Goal: Transaction & Acquisition: Book appointment/travel/reservation

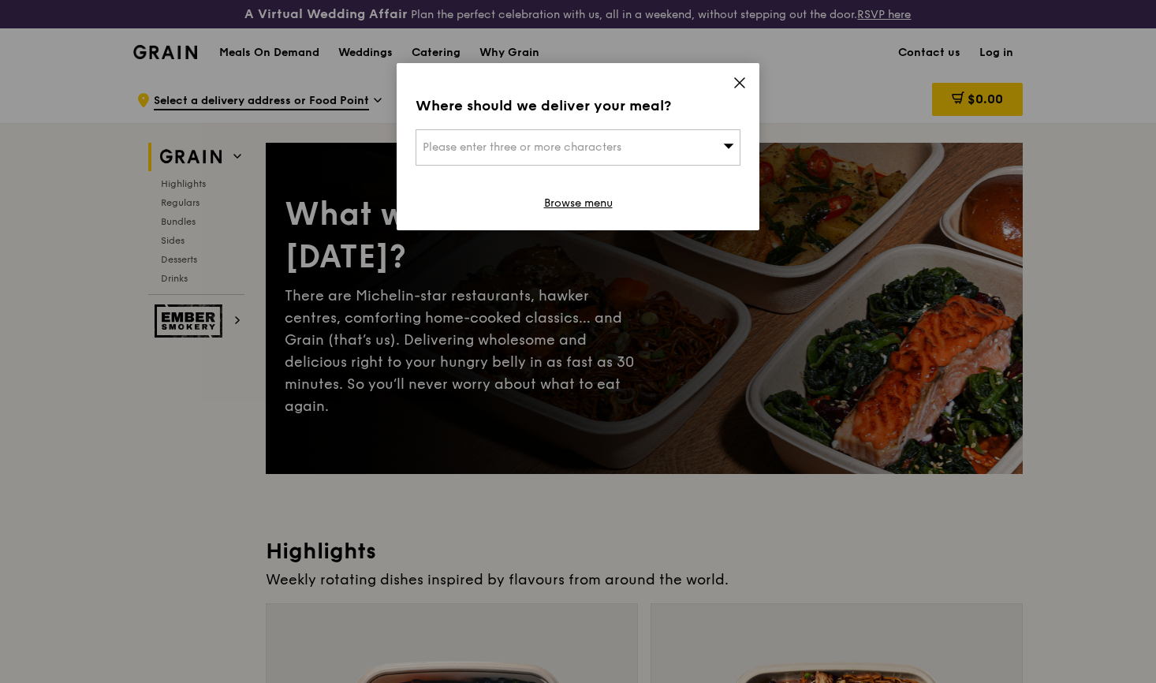
click at [737, 82] on icon at bounding box center [740, 83] width 14 height 14
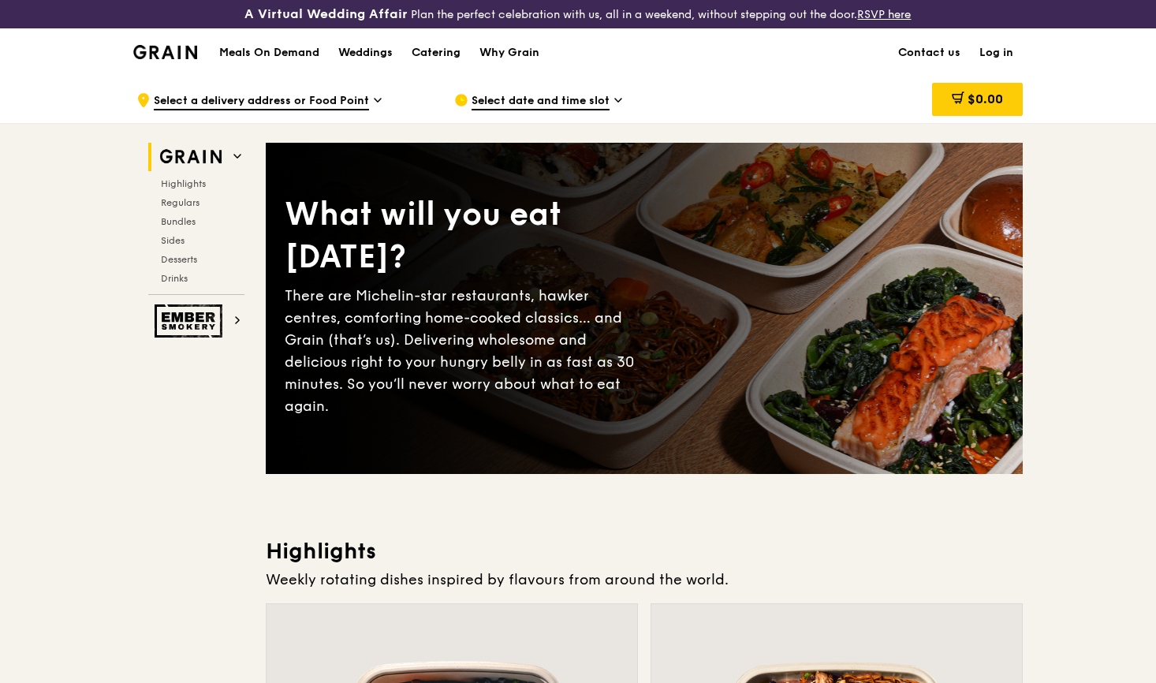
click at [275, 104] on span "Select a delivery address or Food Point" at bounding box center [261, 101] width 215 height 17
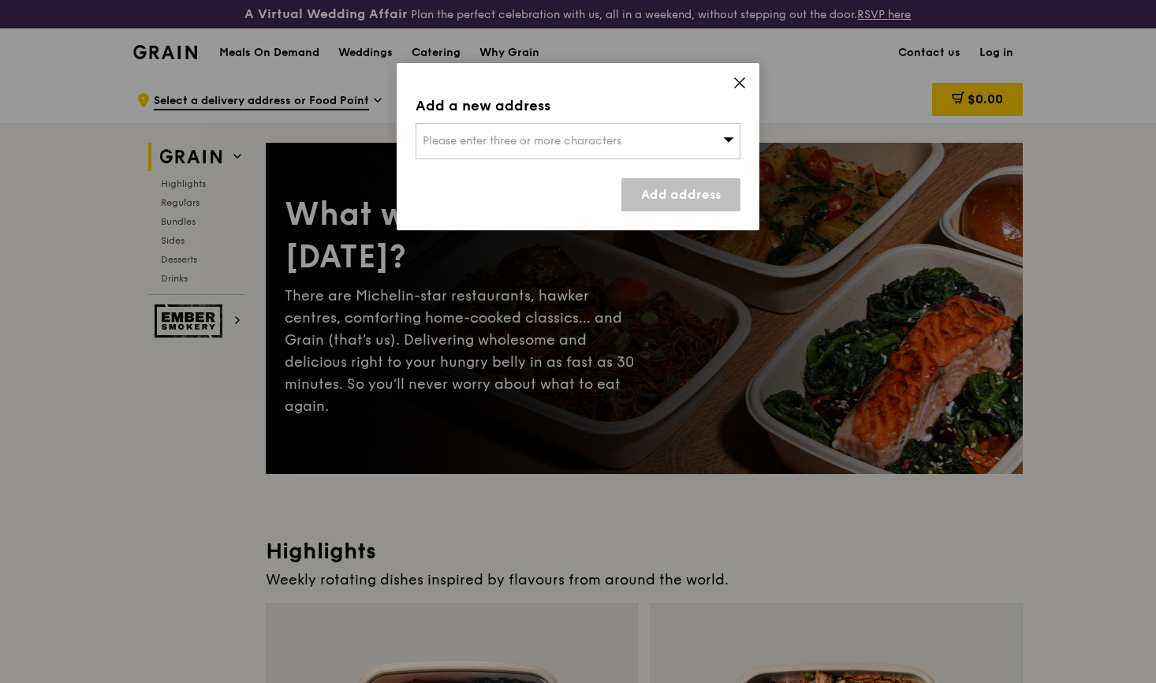
click at [438, 130] on div "Please enter three or more characters" at bounding box center [578, 141] width 325 height 36
click at [737, 78] on icon at bounding box center [740, 83] width 14 height 14
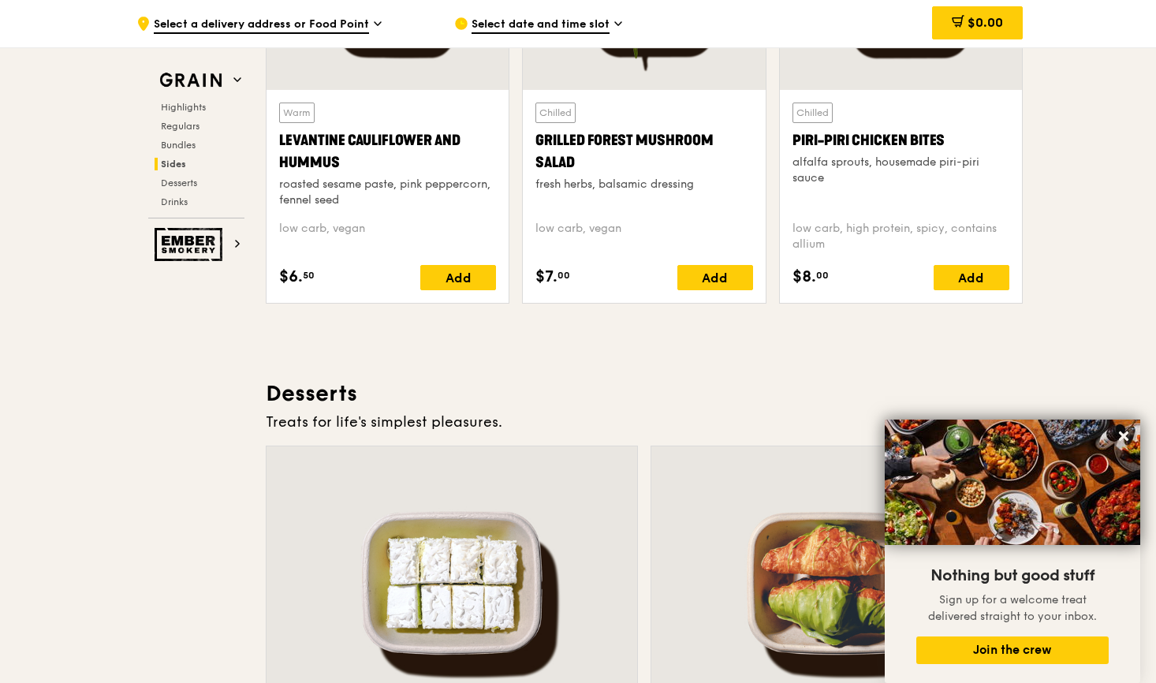
scroll to position [4098, 0]
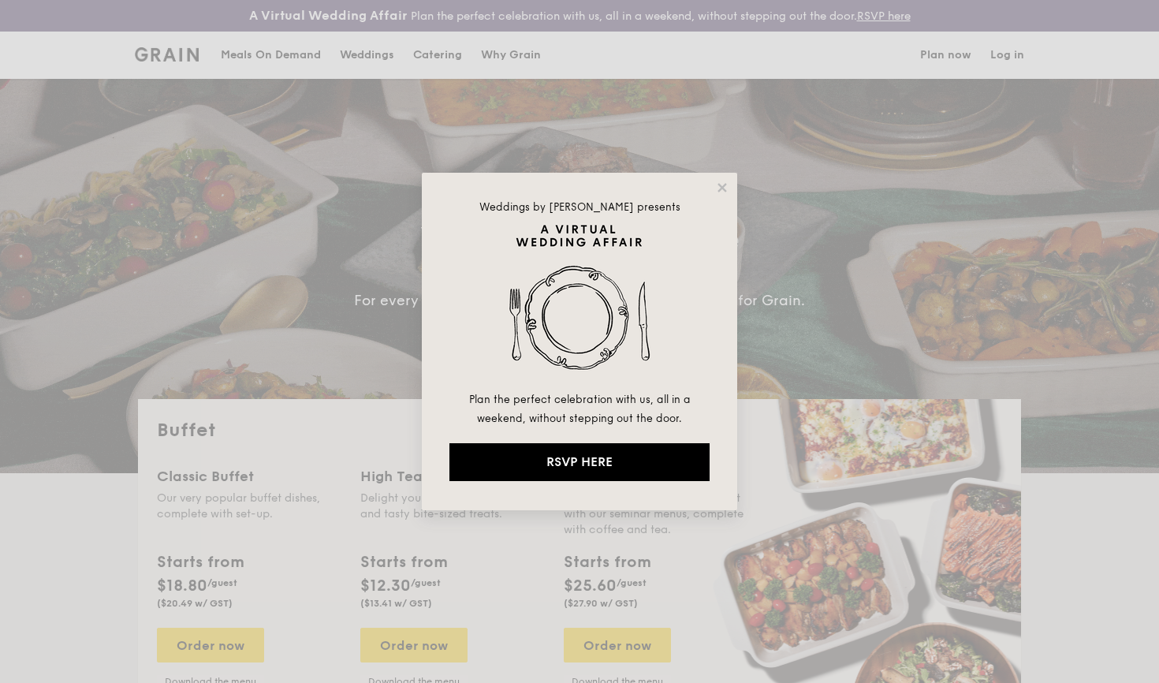
select select
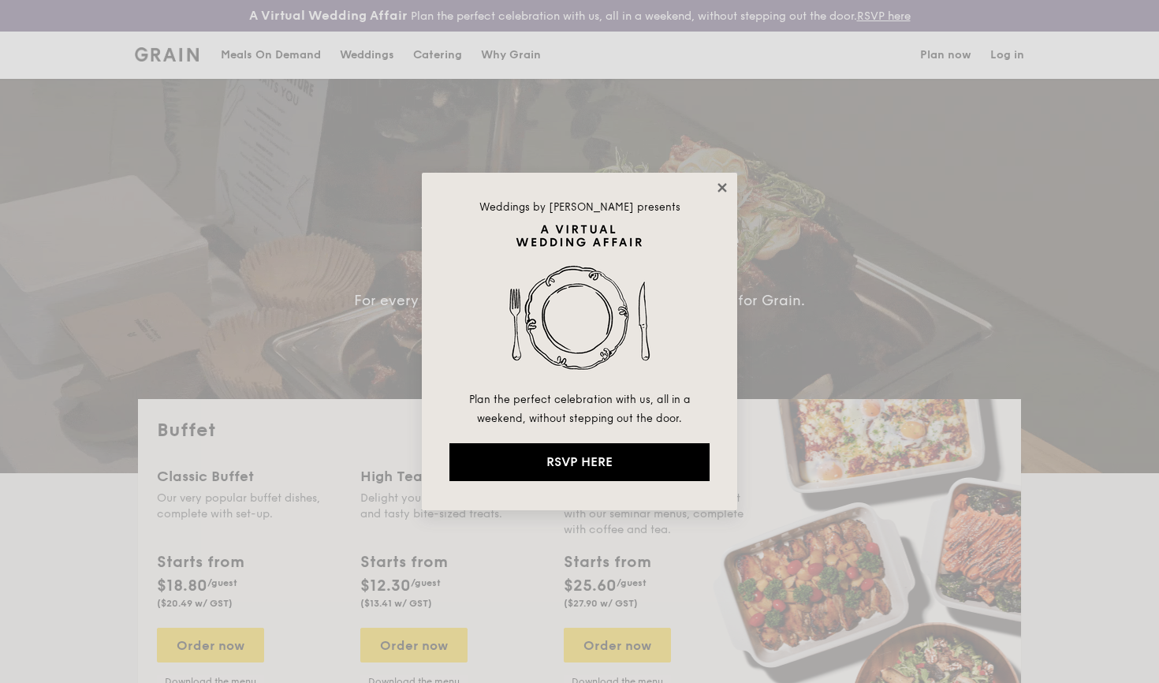
click at [722, 185] on icon at bounding box center [722, 187] width 9 height 9
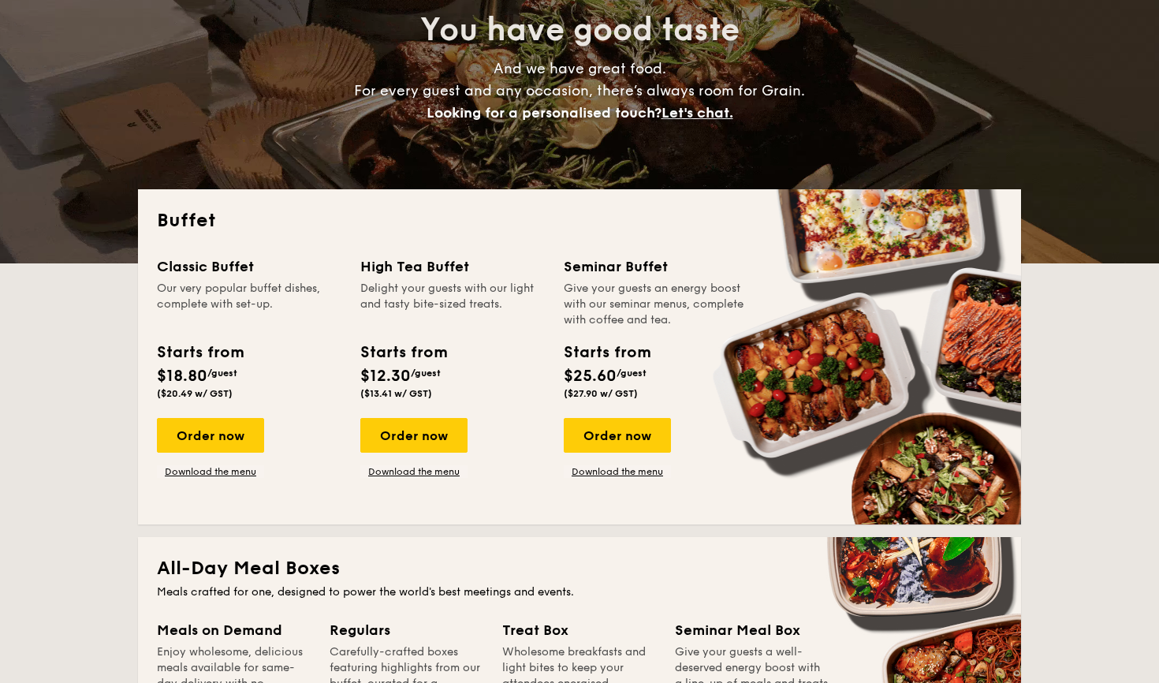
scroll to position [258, 0]
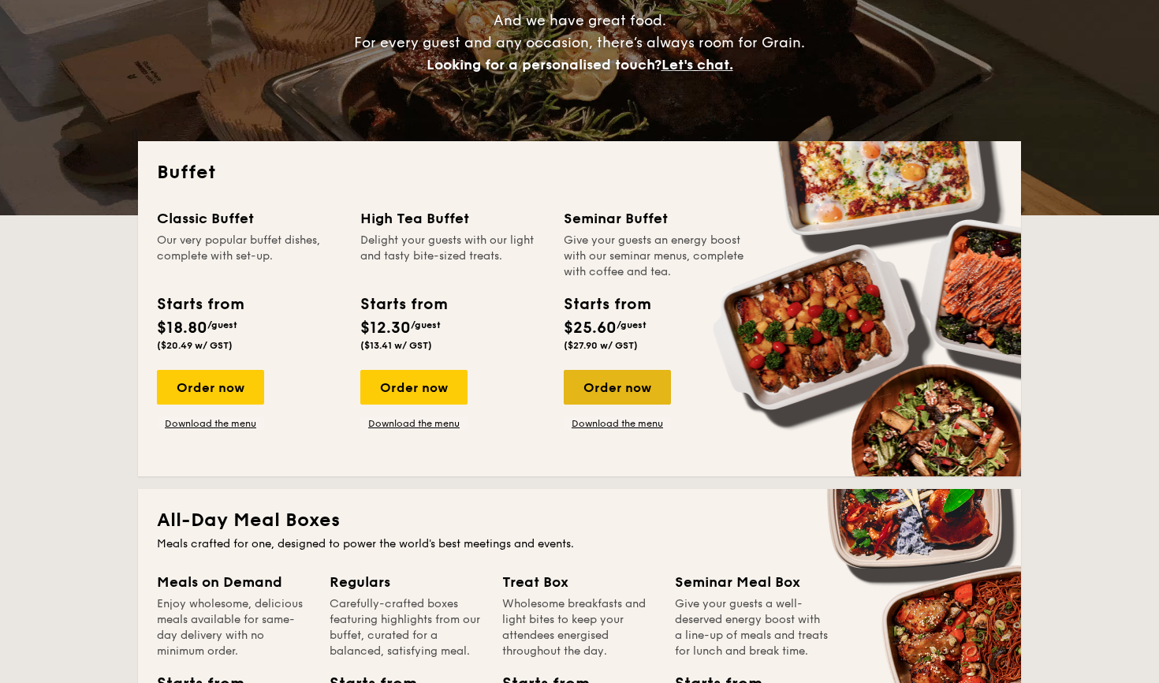
click at [637, 391] on div "Order now" at bounding box center [617, 387] width 107 height 35
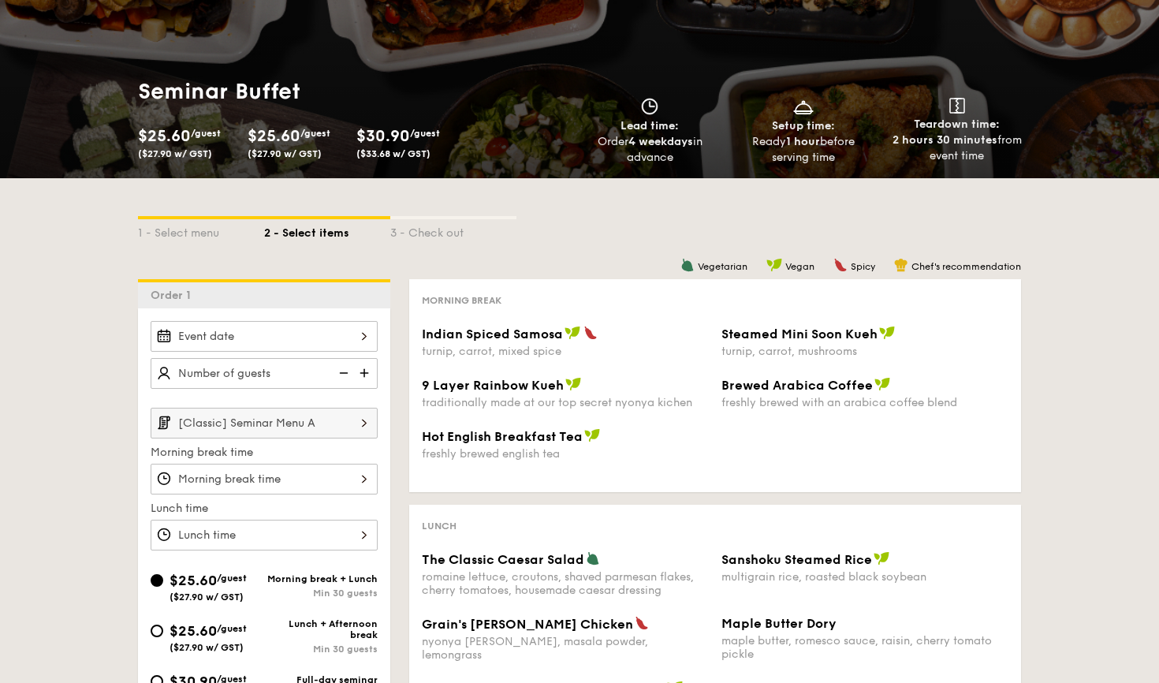
scroll to position [140, 0]
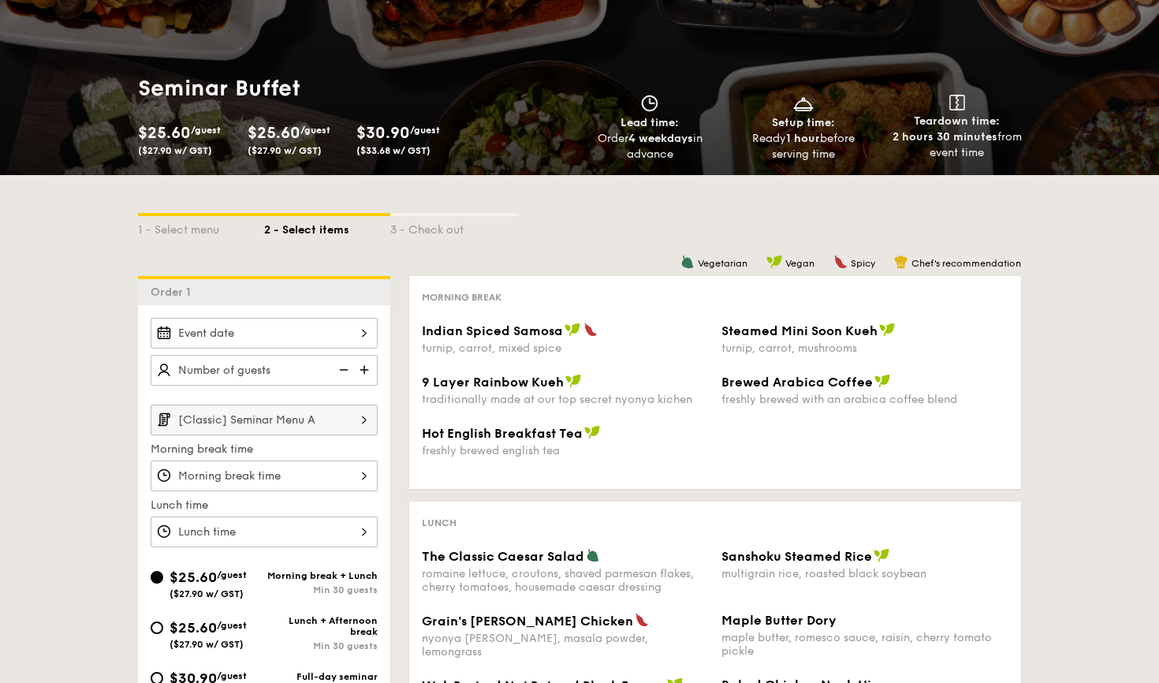
click at [361, 371] on img at bounding box center [366, 370] width 24 height 30
type input "20 guests"
click at [343, 371] on img at bounding box center [342, 370] width 24 height 30
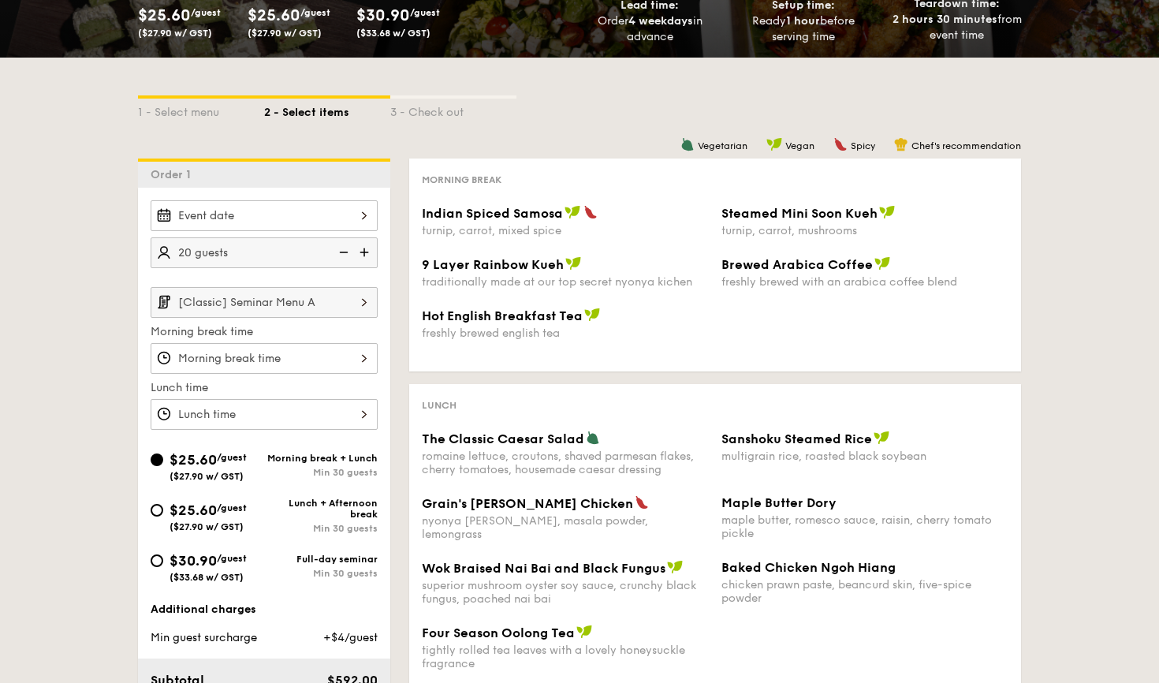
select select
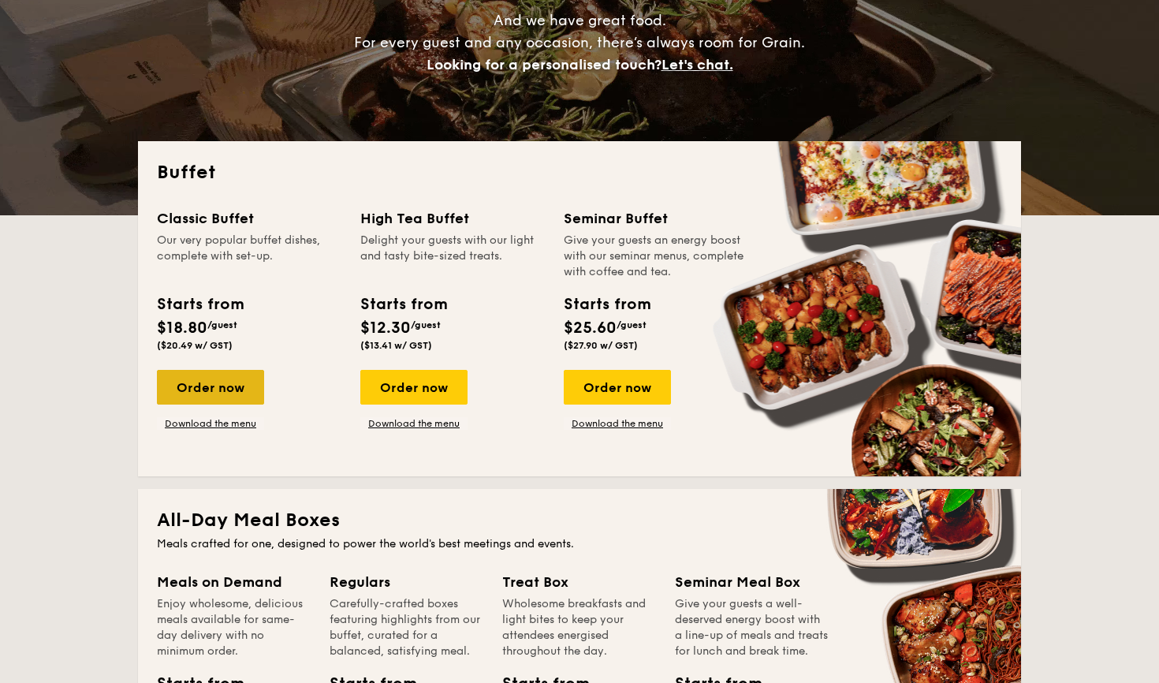
click at [224, 386] on div "Order now" at bounding box center [210, 387] width 107 height 35
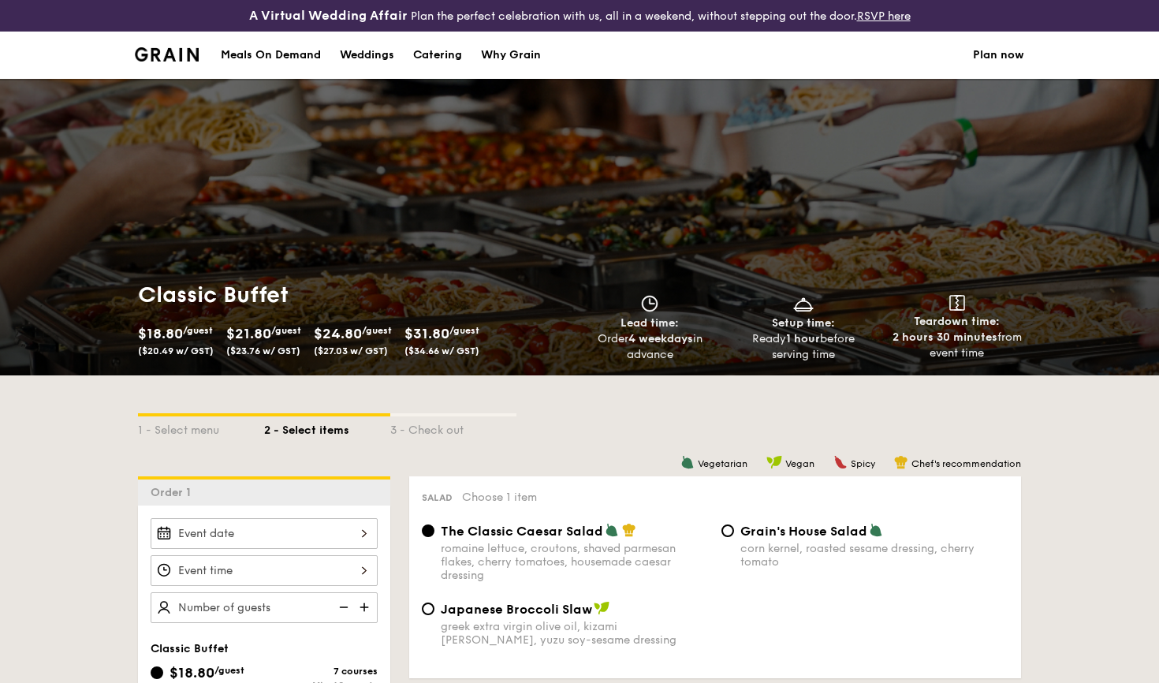
click at [364, 607] on img at bounding box center [366, 607] width 24 height 30
type input "40 guests"
click at [346, 607] on img at bounding box center [342, 607] width 24 height 30
select select
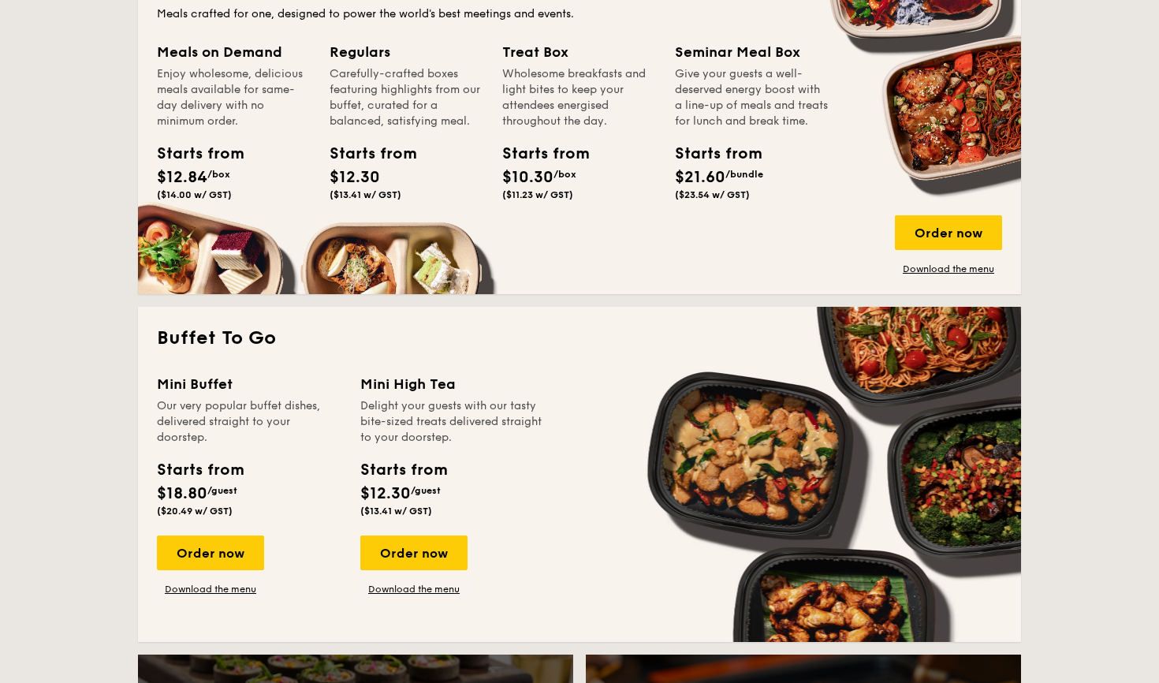
scroll to position [794, 0]
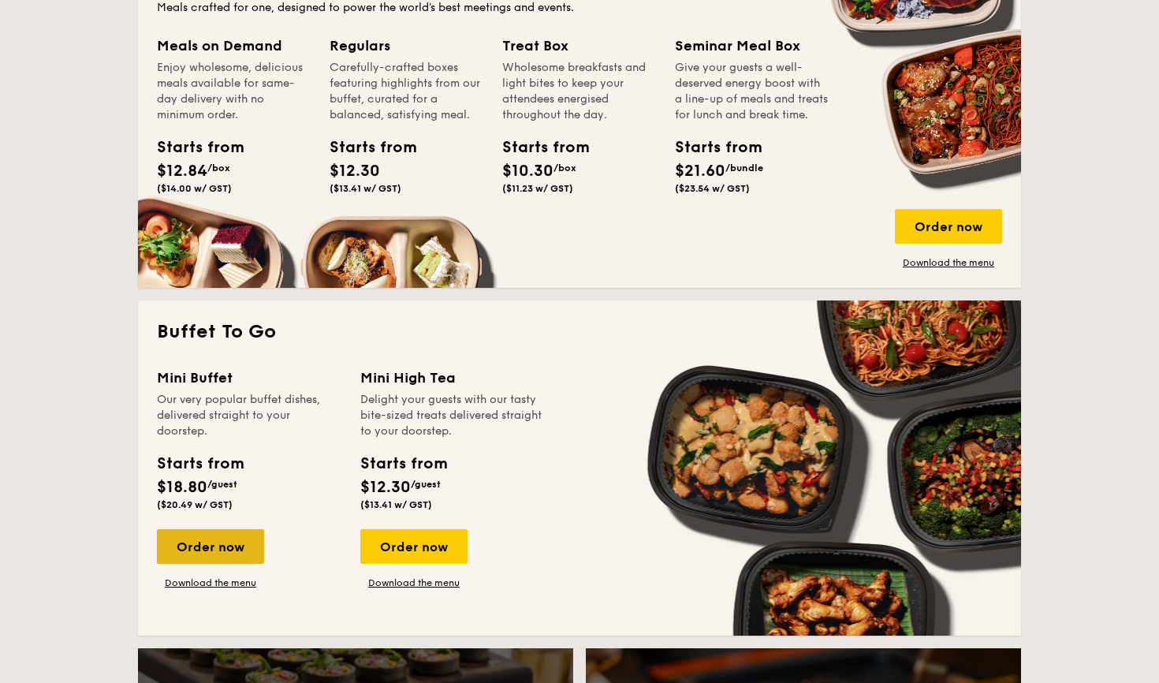
click at [214, 543] on div "Order now" at bounding box center [210, 546] width 107 height 35
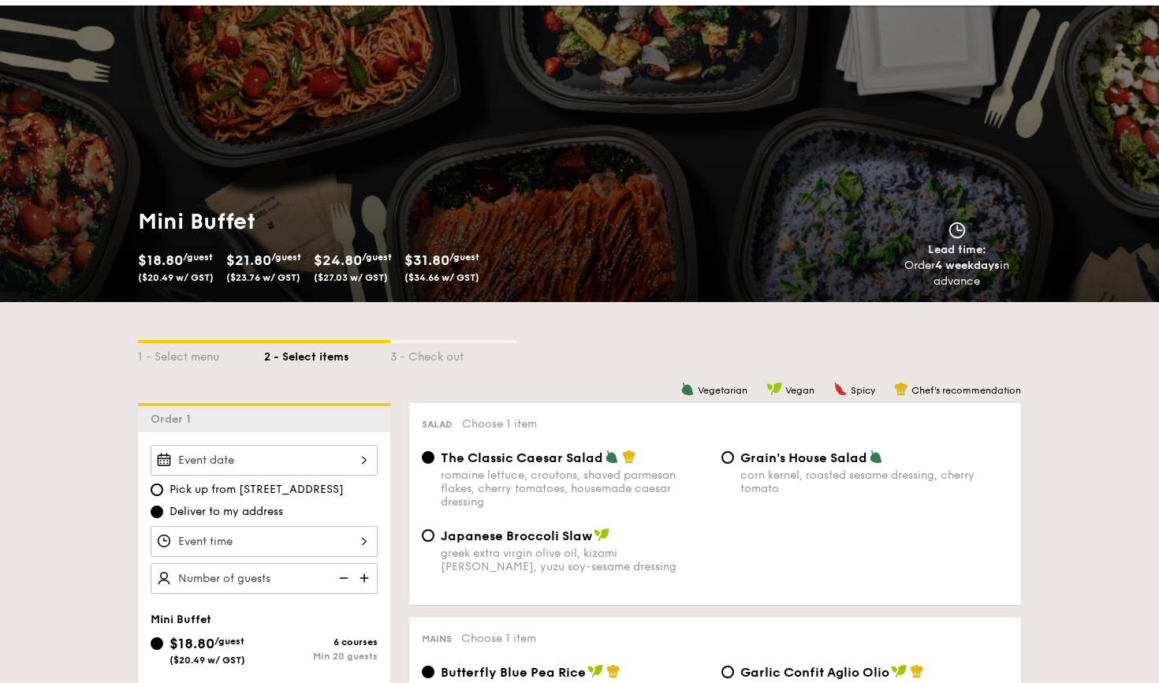
scroll to position [75, 0]
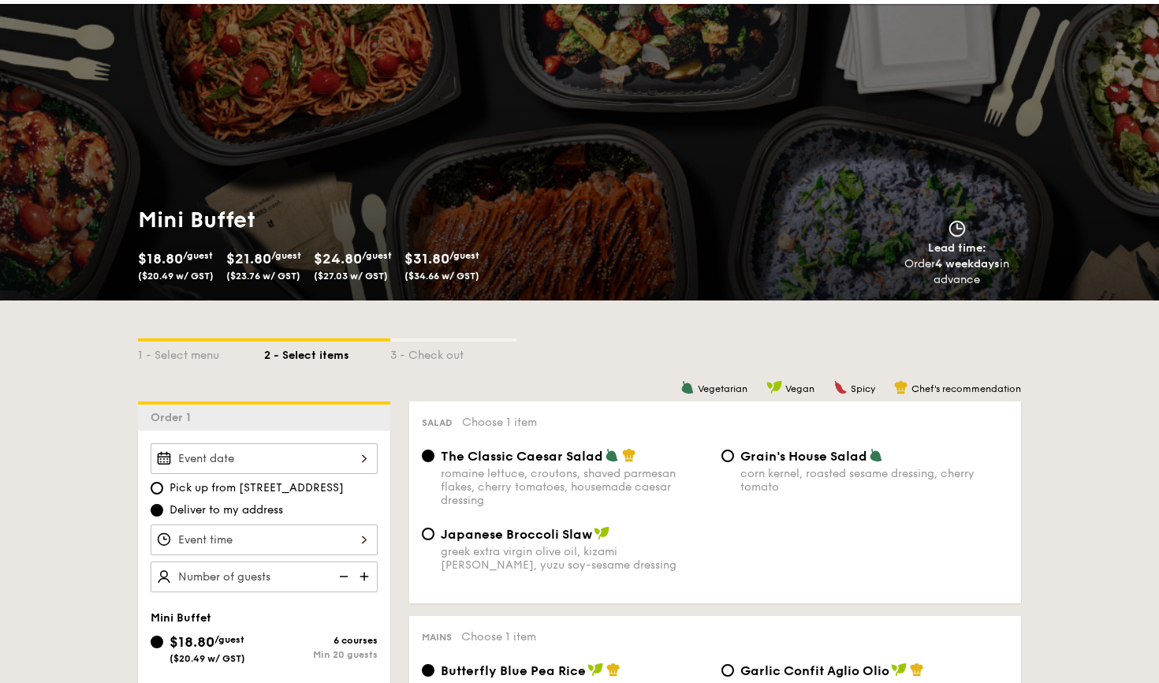
click at [367, 579] on img at bounding box center [366, 576] width 24 height 30
type input "20 guests"
click at [343, 575] on img at bounding box center [342, 576] width 24 height 30
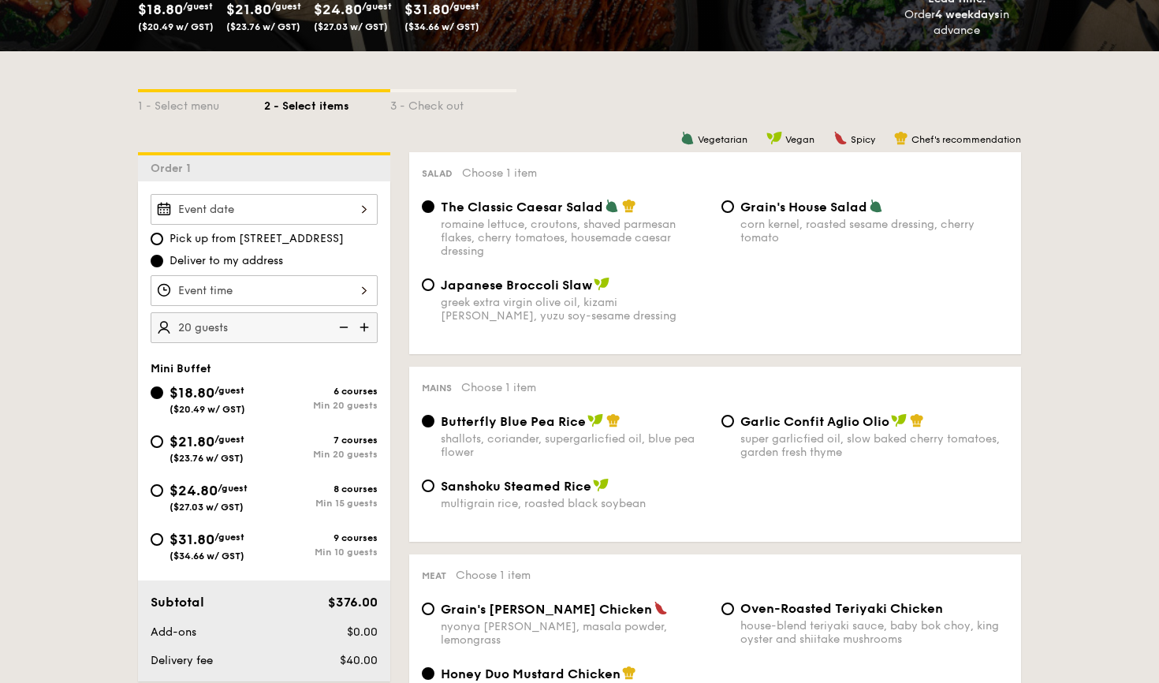
scroll to position [326, 0]
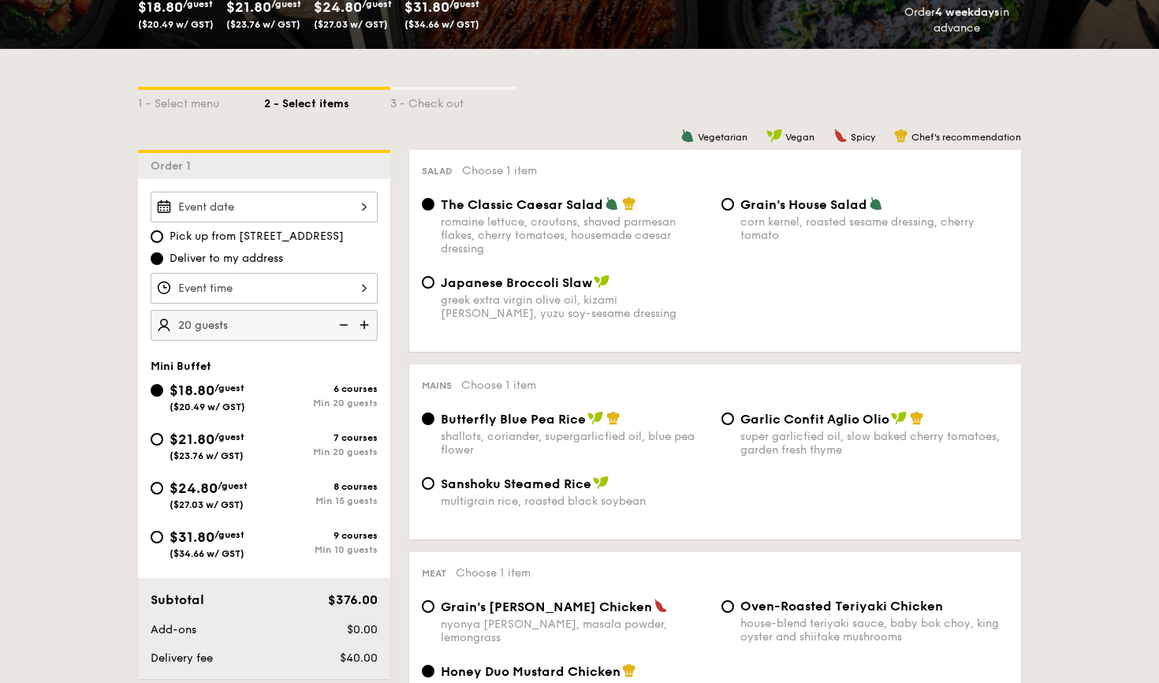
click at [360, 203] on div "2025 Oct [DATE] Tue Wed Thu Fri Sat Sun 1 2 3 4 5 6 7 8 9 10 11 12 13 14 15 16 …" at bounding box center [264, 207] width 227 height 31
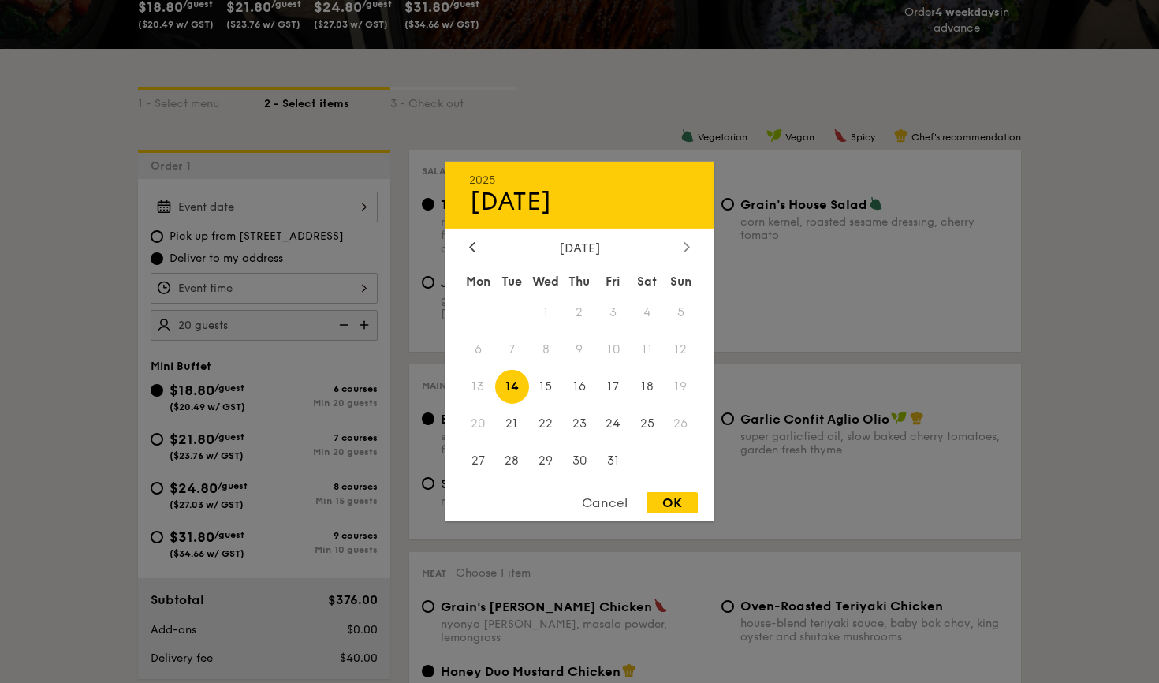
click at [681, 248] on div at bounding box center [687, 248] width 14 height 15
click at [649, 351] on span "8" at bounding box center [647, 350] width 34 height 34
click at [669, 501] on div "OK" at bounding box center [672, 502] width 51 height 21
type input "[DATE]"
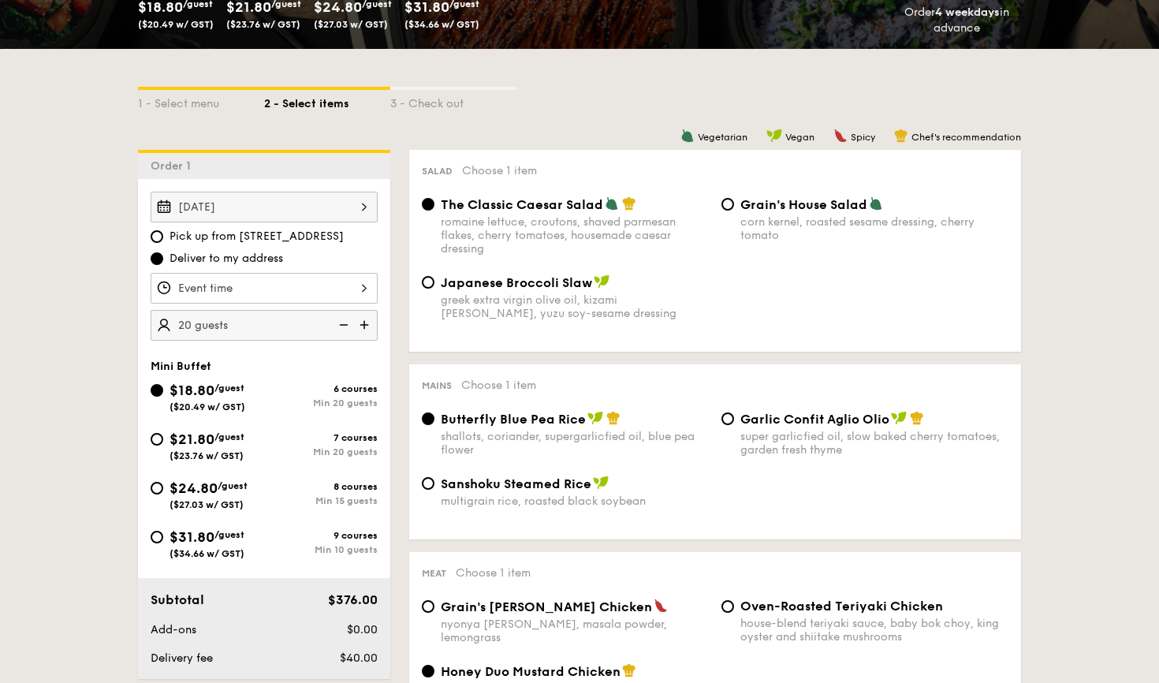
click at [364, 290] on div at bounding box center [264, 288] width 227 height 31
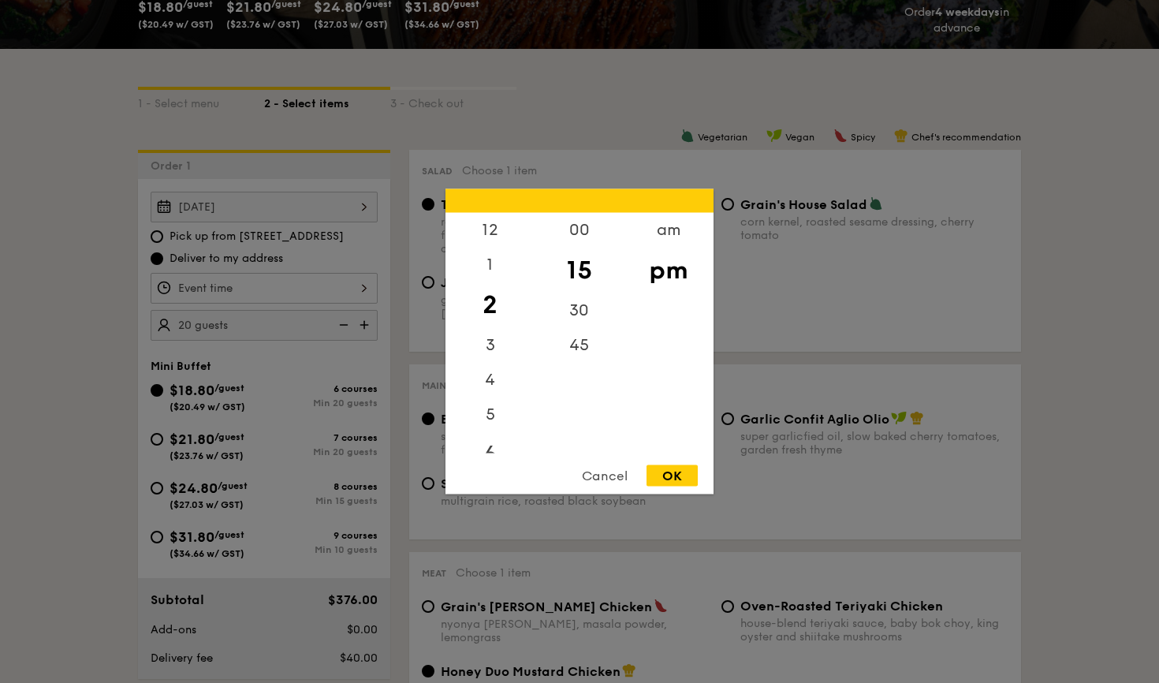
click at [489, 451] on div "6" at bounding box center [490, 455] width 89 height 46
click at [580, 230] on div "00" at bounding box center [579, 236] width 89 height 46
click at [673, 476] on div "OK" at bounding box center [672, 475] width 51 height 21
type input "6:00PM"
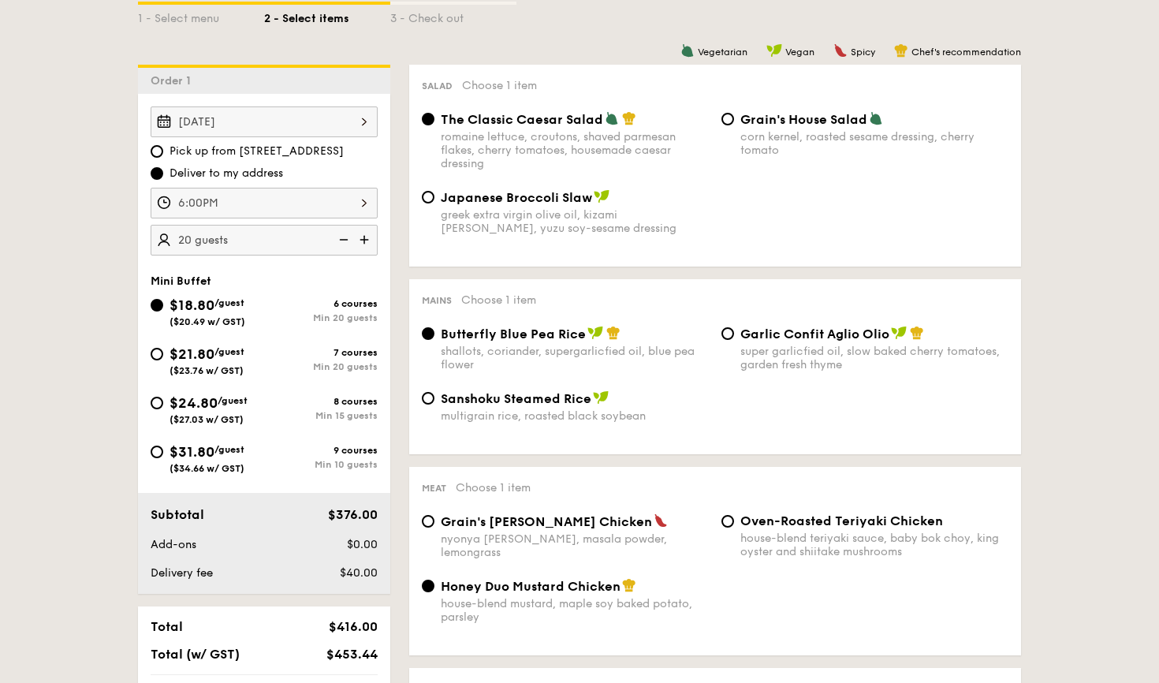
scroll to position [414, 0]
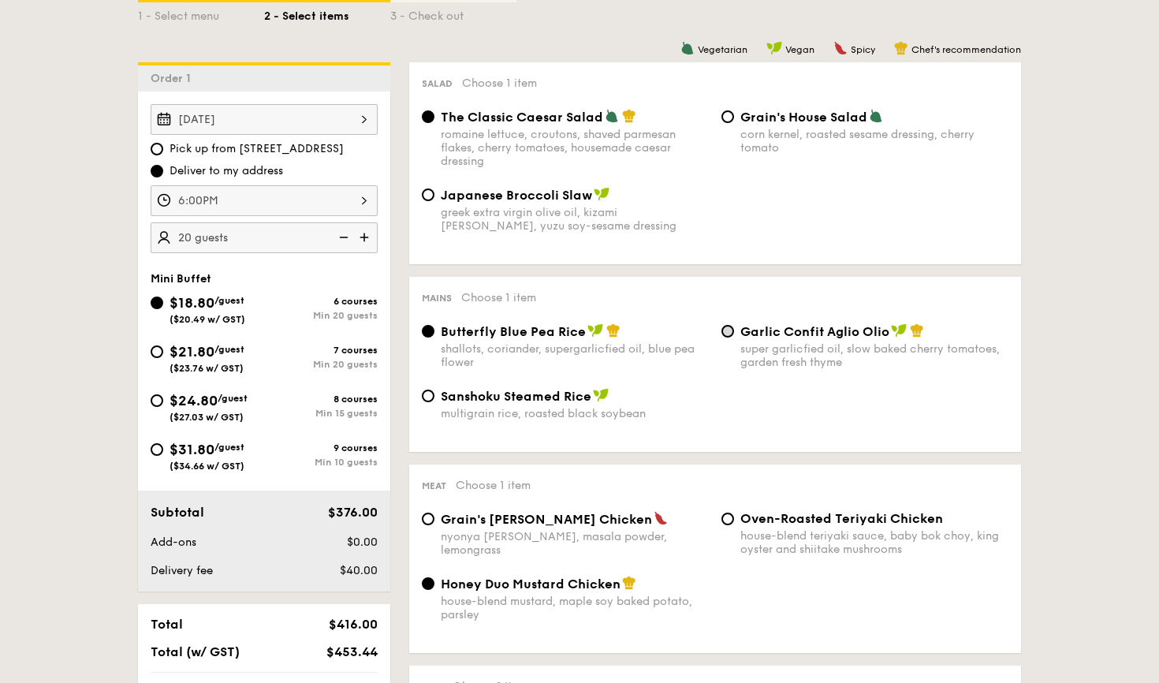
click at [724, 332] on input "Garlic Confit Aglio Olio super garlicfied oil, slow baked cherry tomatoes, gard…" at bounding box center [728, 331] width 13 height 13
radio input "true"
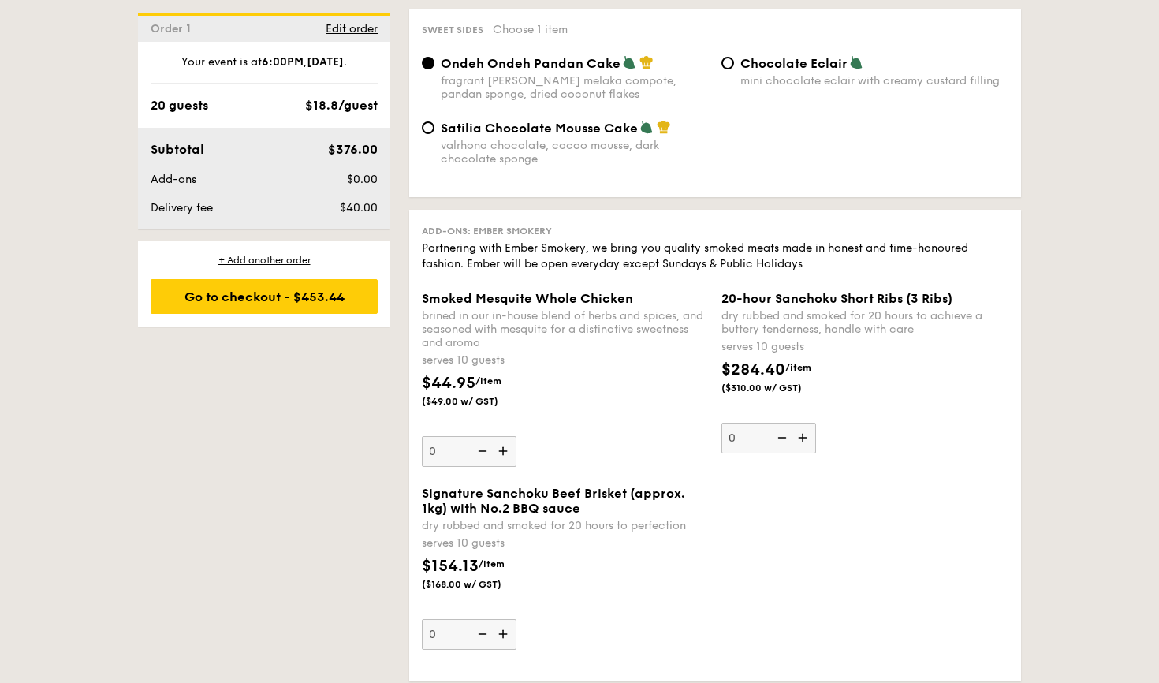
scroll to position [1491, 0]
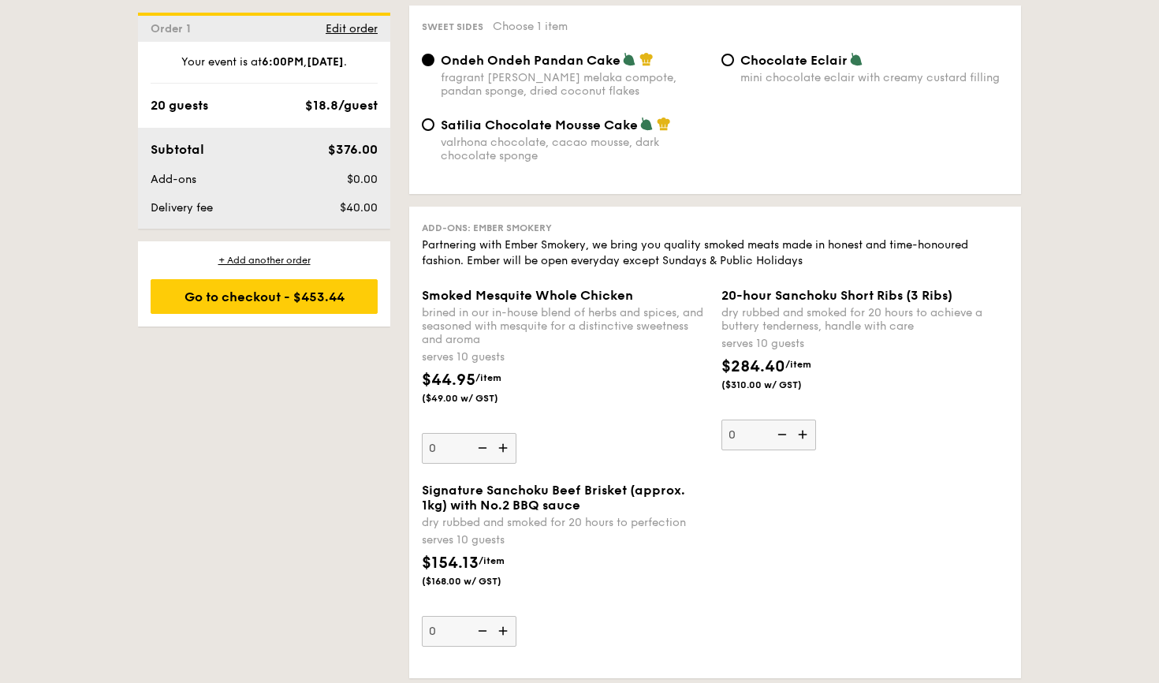
click at [802, 432] on img at bounding box center [805, 435] width 24 height 30
click at [802, 432] on input "0" at bounding box center [769, 435] width 95 height 31
type input "1"
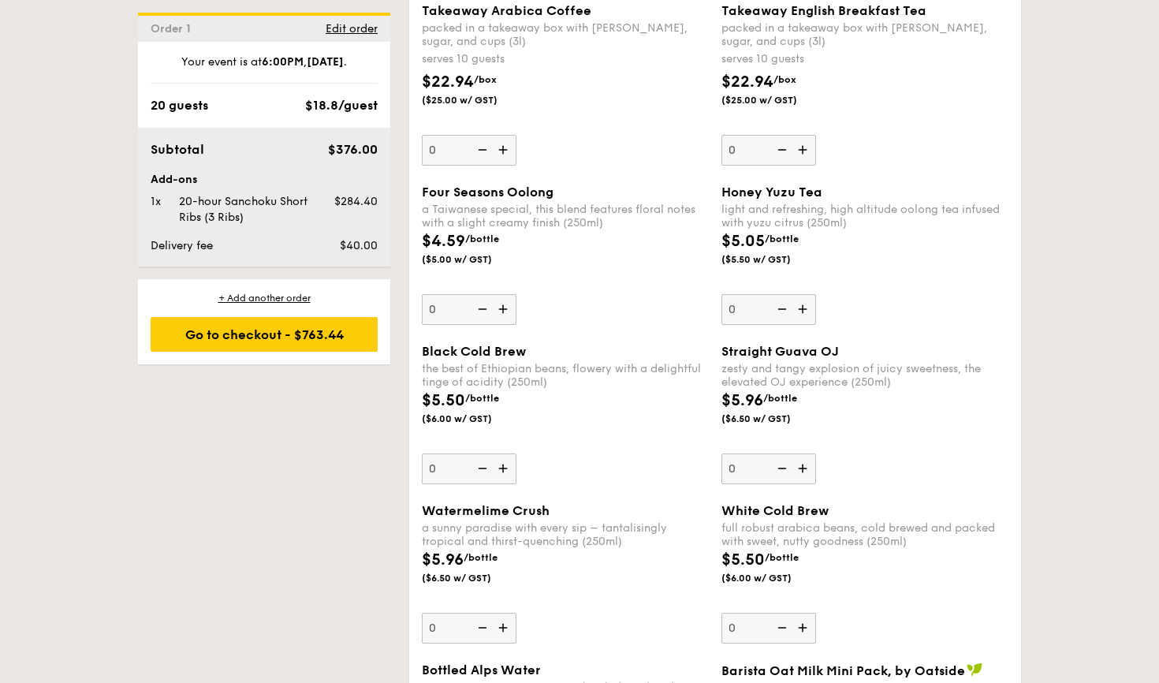
scroll to position [2231, 0]
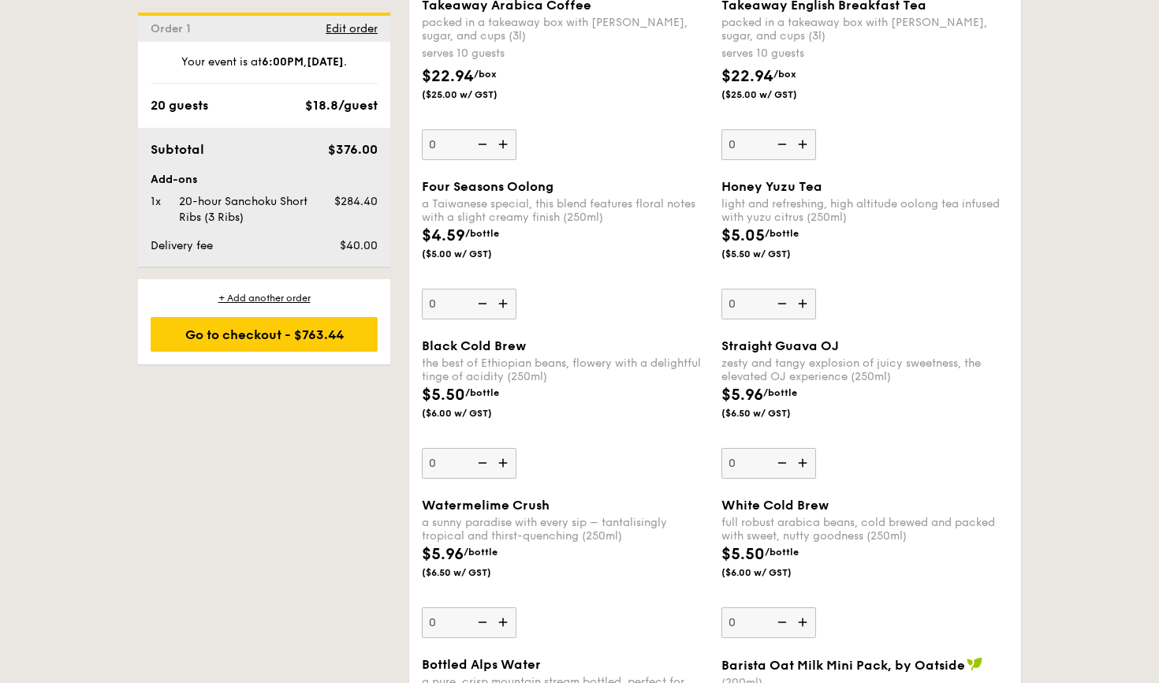
select select
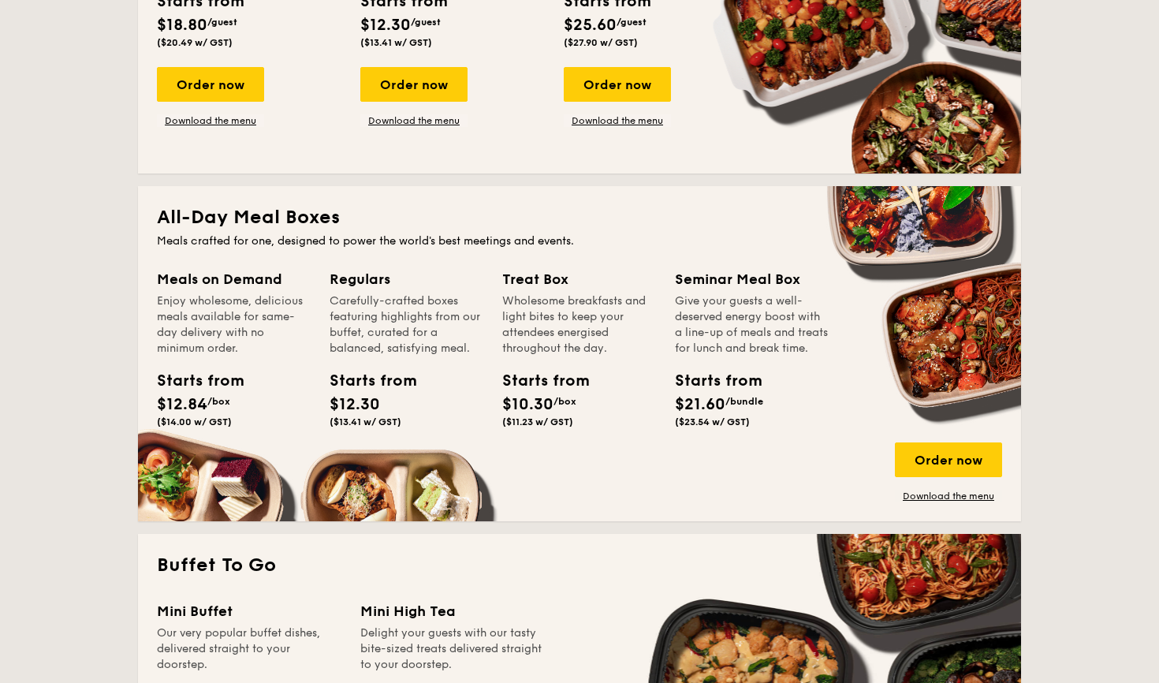
scroll to position [512, 0]
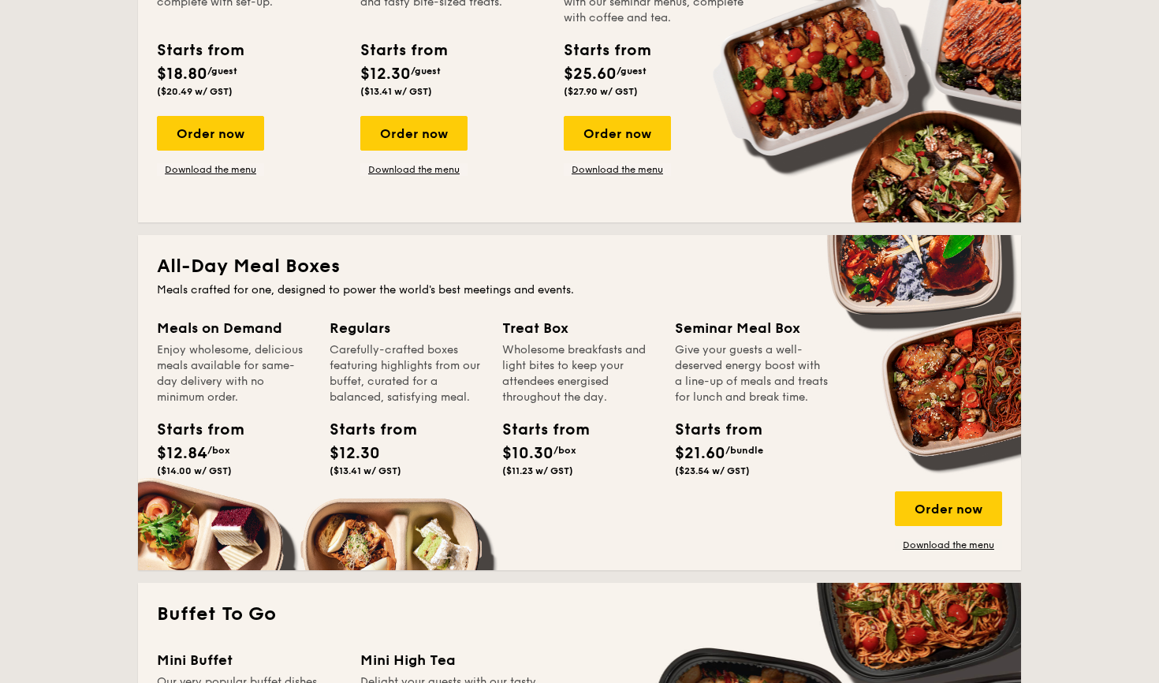
click at [697, 442] on div "Starts from" at bounding box center [710, 430] width 71 height 24
click at [957, 504] on div "Order now" at bounding box center [948, 508] width 107 height 35
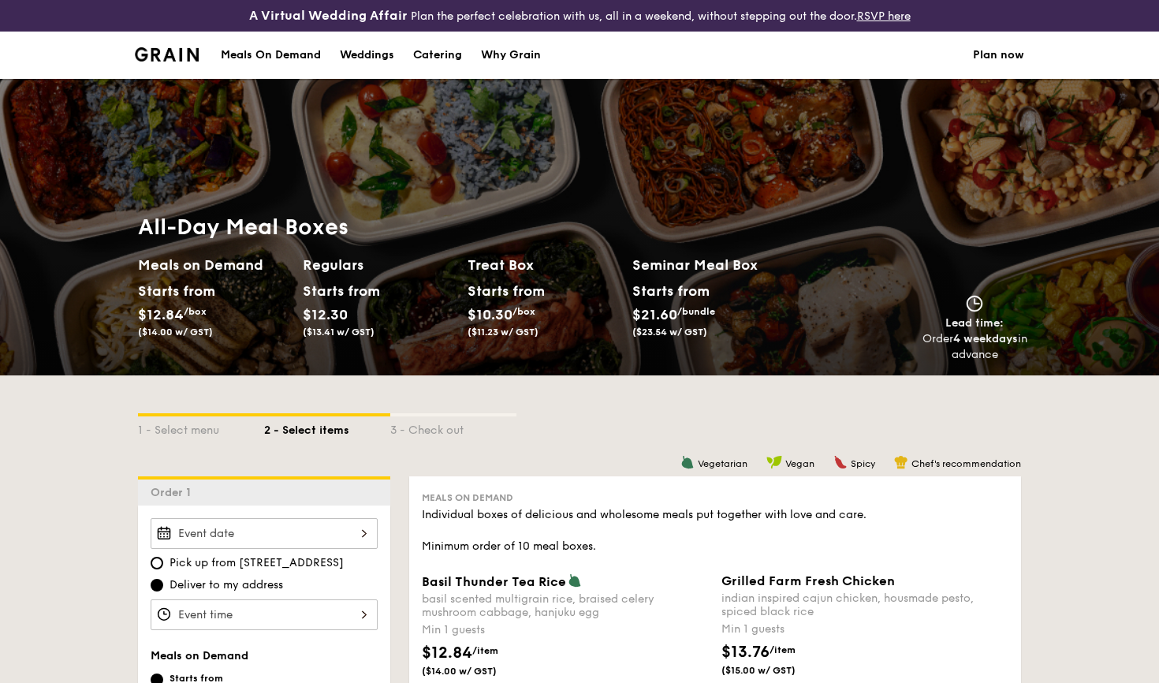
scroll to position [512, 0]
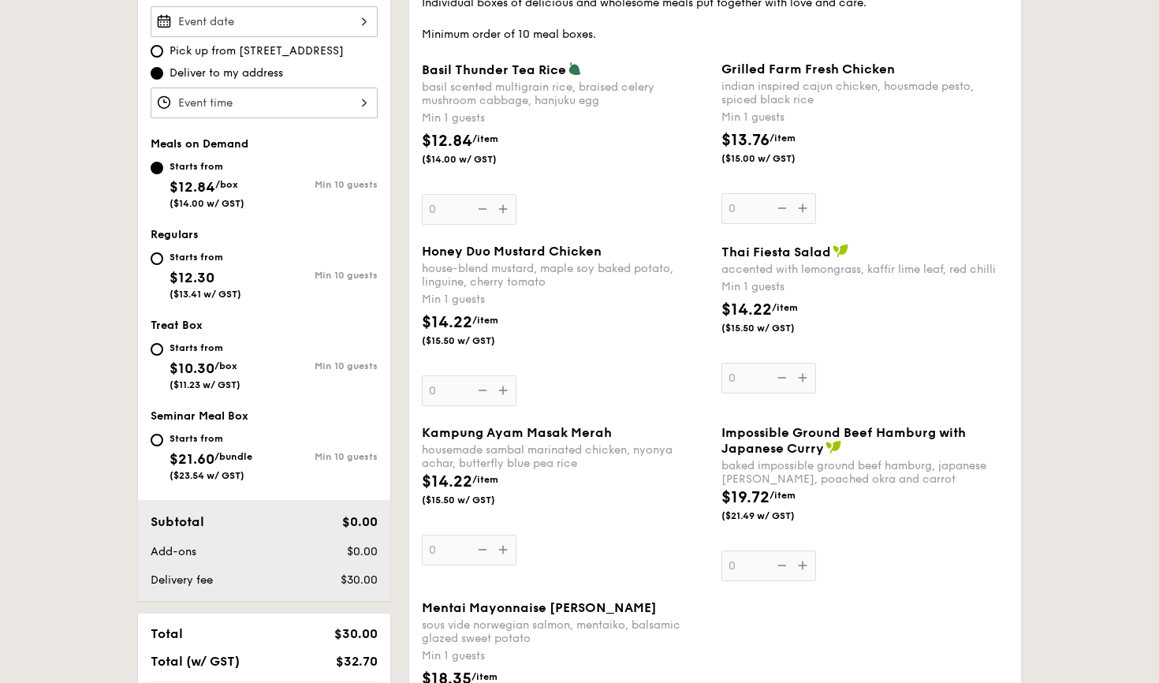
select select
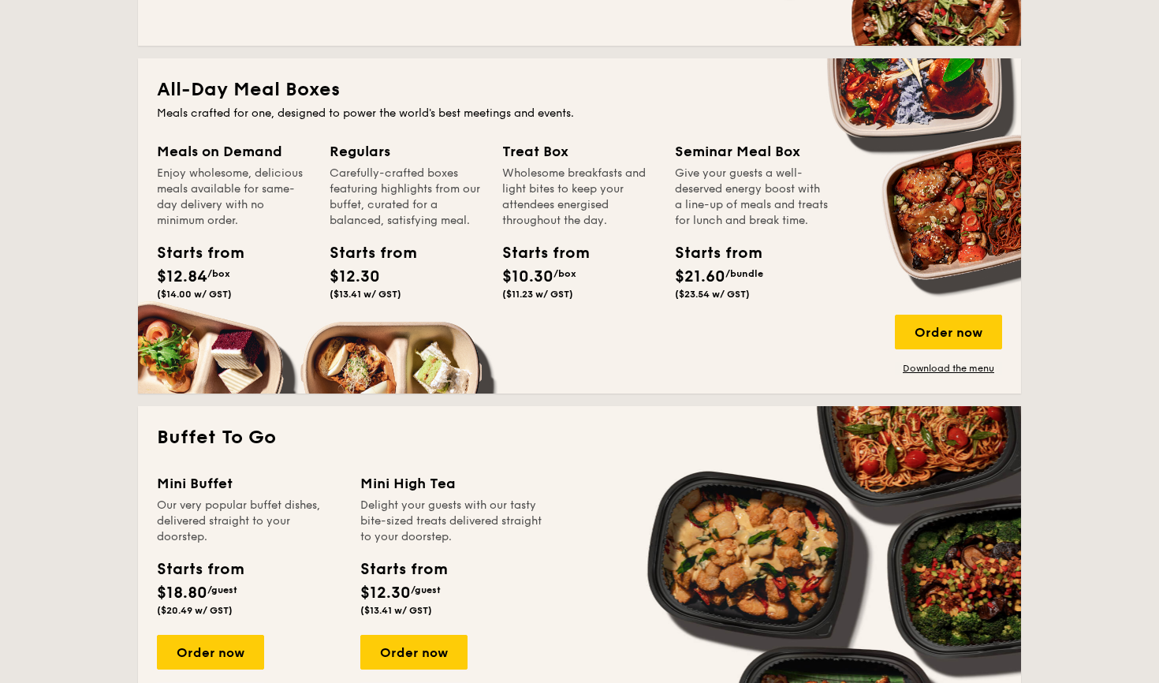
scroll to position [824, 0]
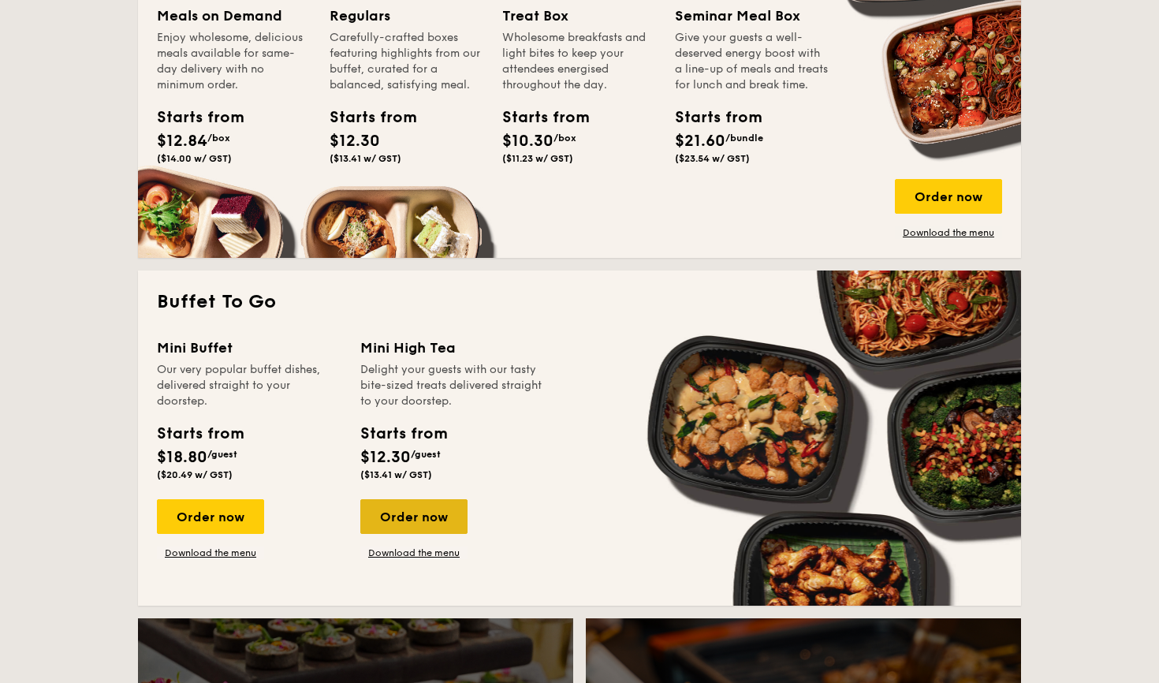
click at [392, 515] on div "Order now" at bounding box center [413, 516] width 107 height 35
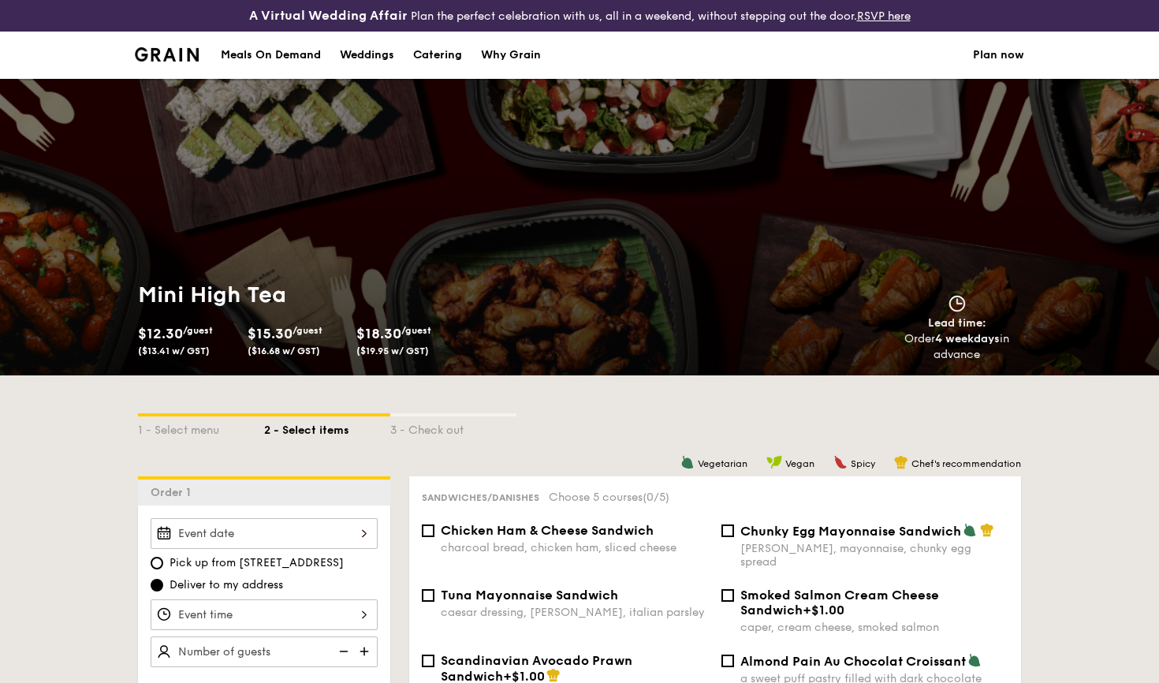
select select
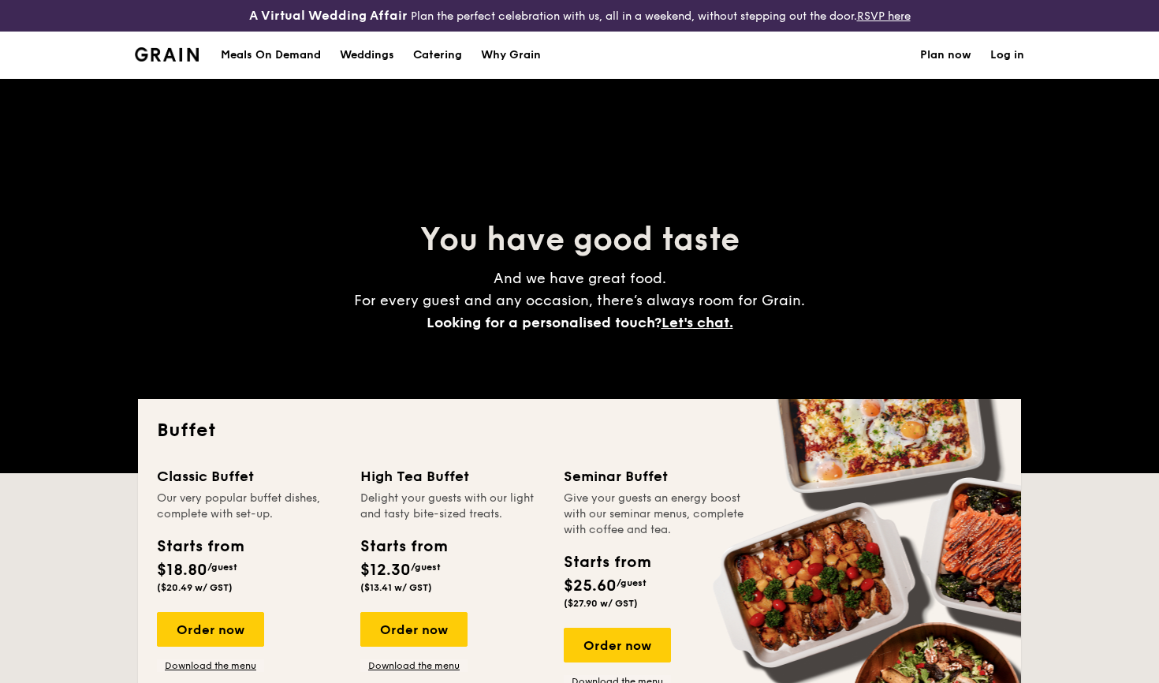
scroll to position [824, 0]
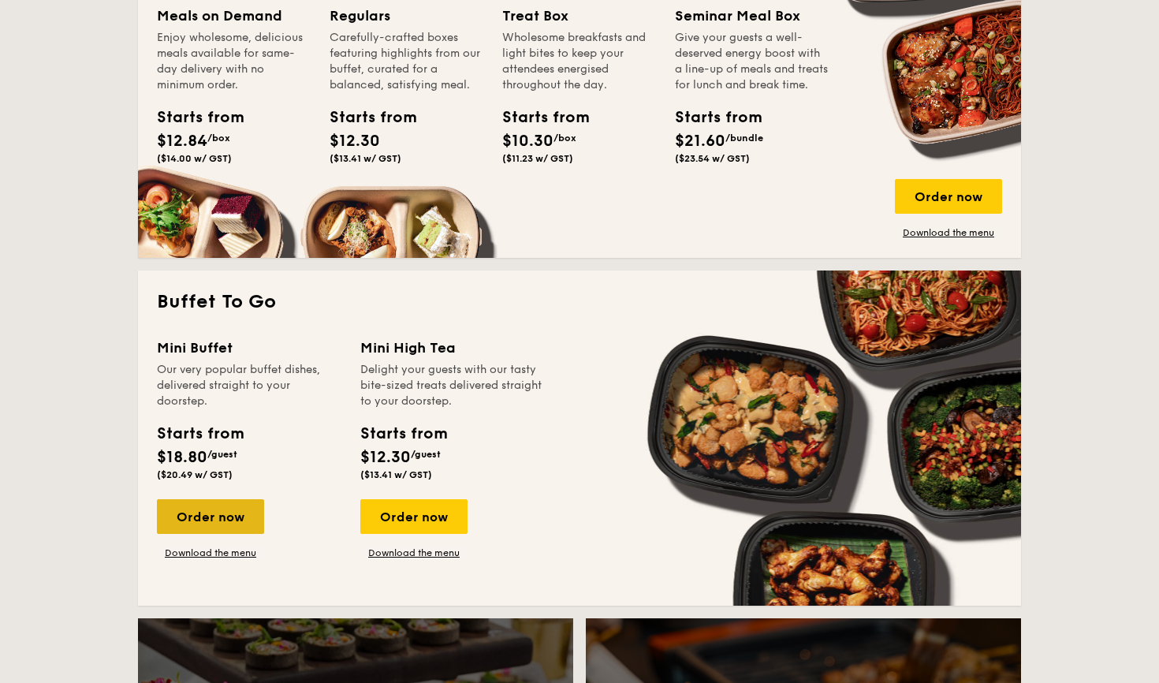
click at [223, 518] on div "Order now" at bounding box center [210, 516] width 107 height 35
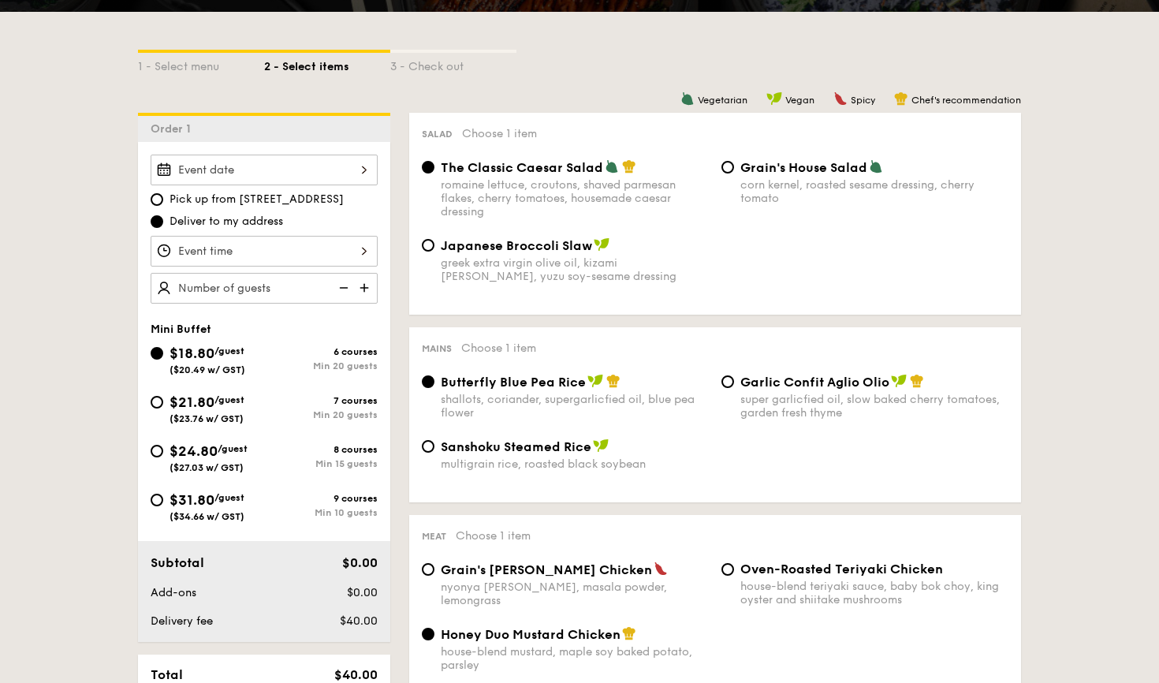
scroll to position [364, 0]
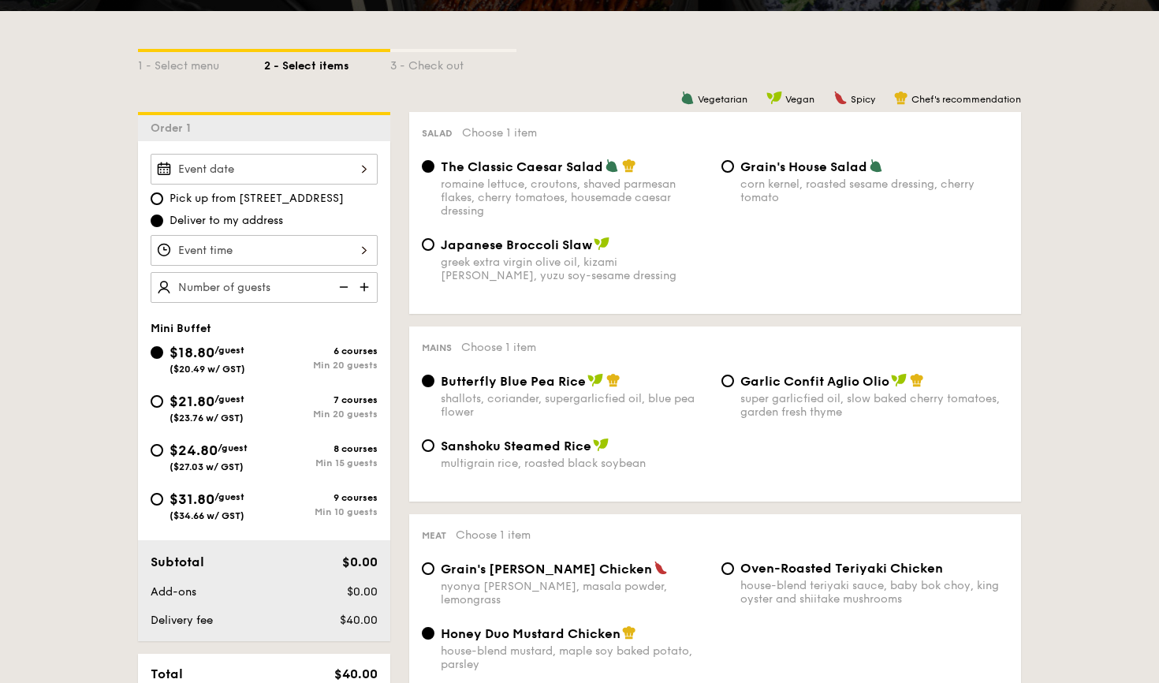
click at [364, 170] on div "2025 Oct [DATE] Tue Wed Thu Fri Sat Sun 1 2 3 4 5 6 7 8 9 10 11 12 13 14 15 16 …" at bounding box center [264, 169] width 227 height 31
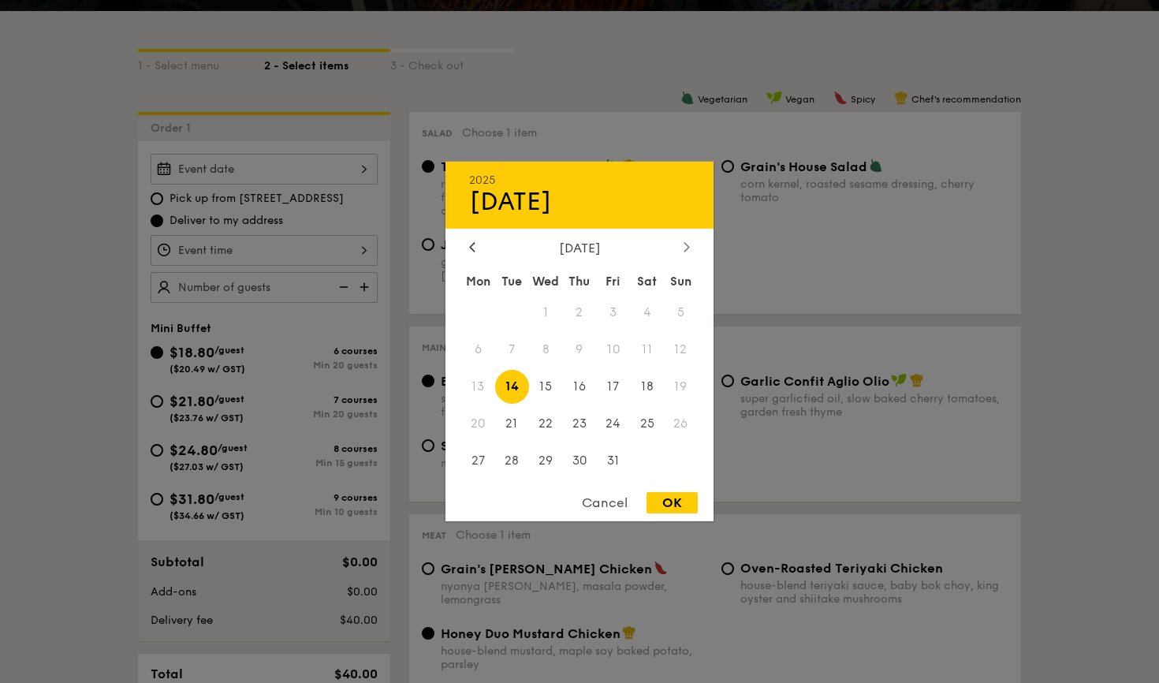
click at [686, 250] on icon at bounding box center [687, 246] width 5 height 9
click at [643, 346] on span "8" at bounding box center [647, 350] width 34 height 34
click at [666, 501] on div "OK" at bounding box center [672, 502] width 51 height 21
type input "[DATE]"
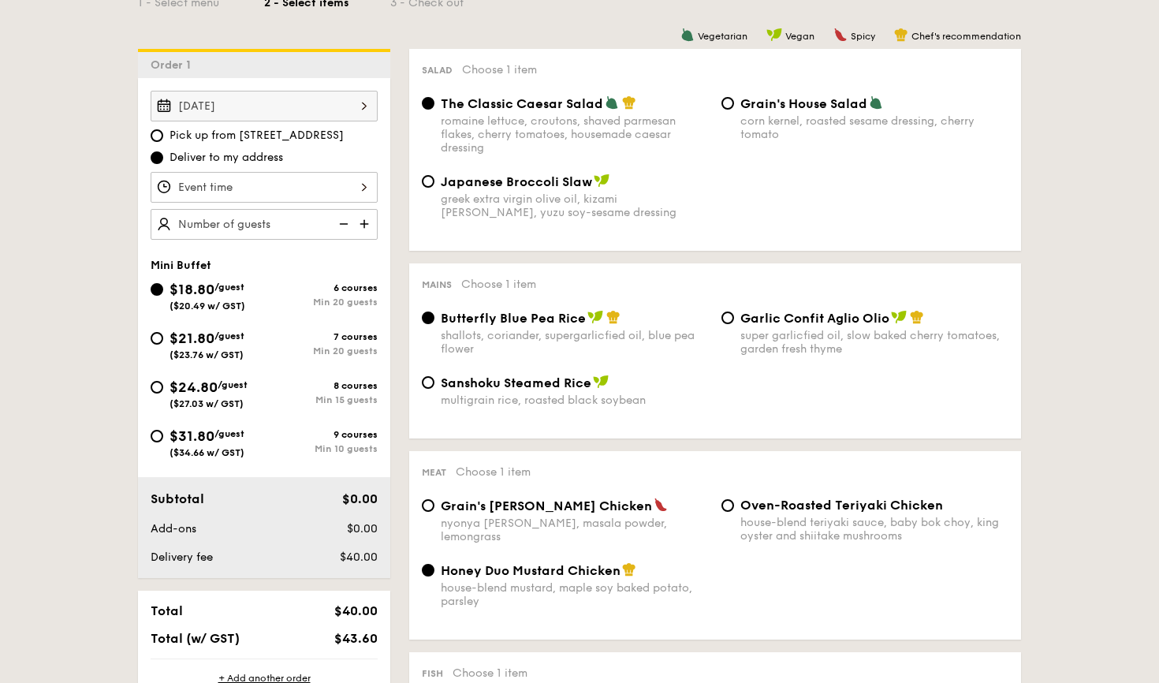
scroll to position [440, 0]
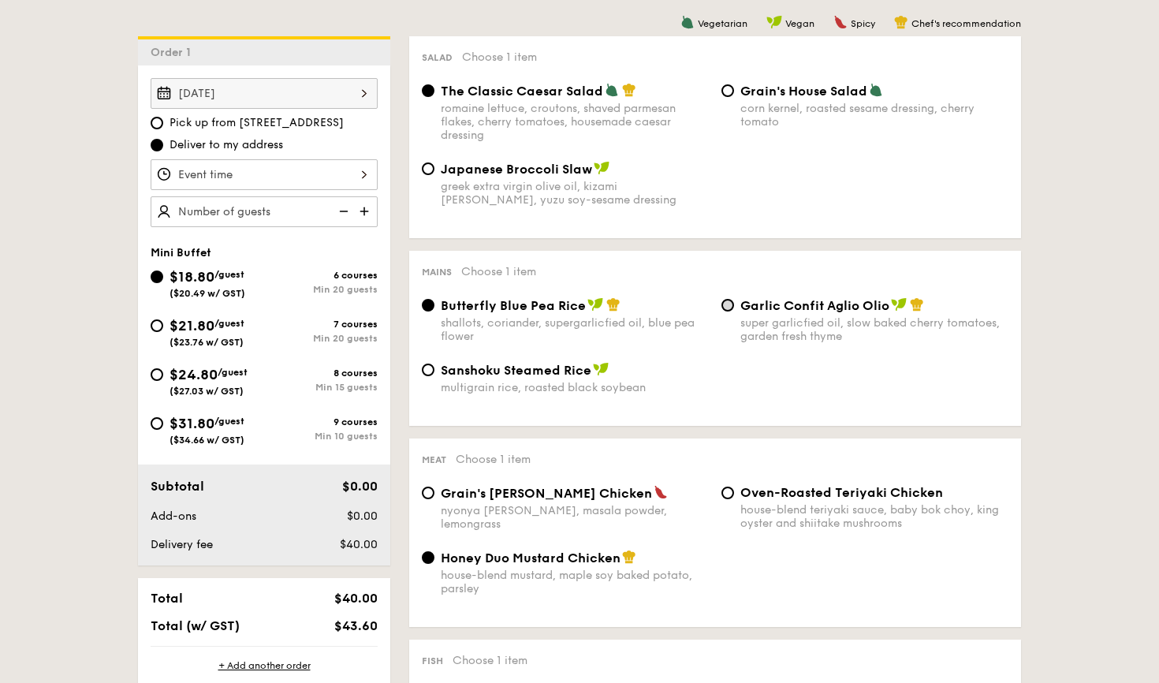
click at [729, 307] on input "Garlic Confit Aglio Olio super garlicfied oil, slow baked cherry tomatoes, gard…" at bounding box center [728, 305] width 13 height 13
radio input "true"
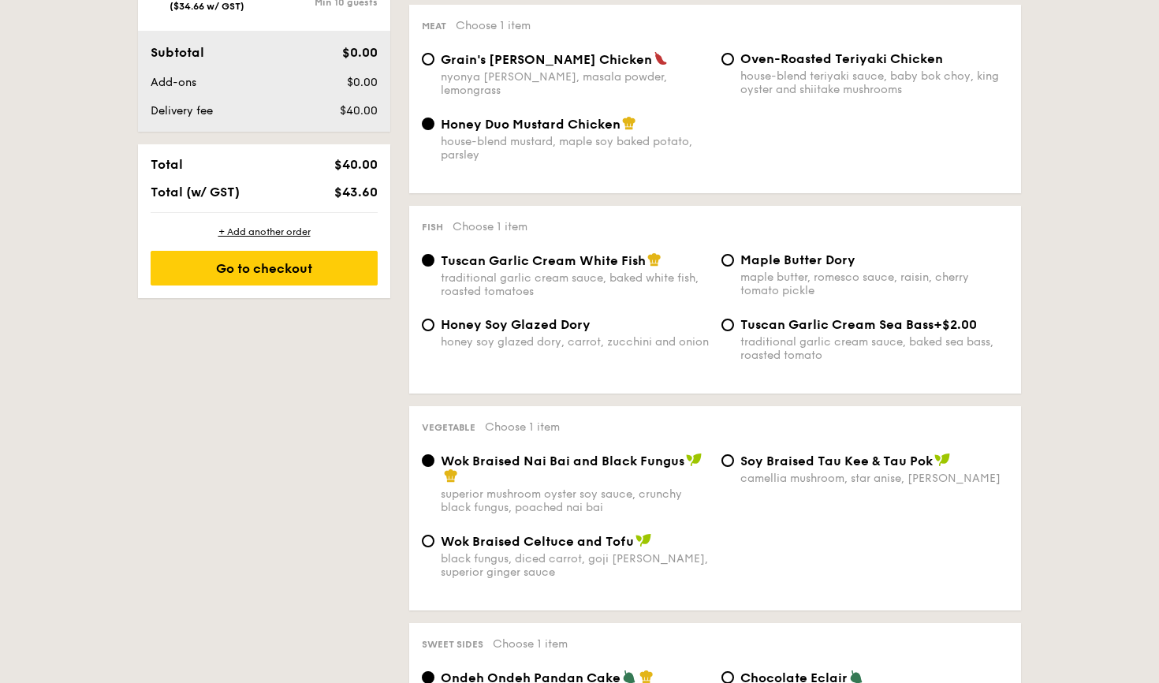
scroll to position [882, 0]
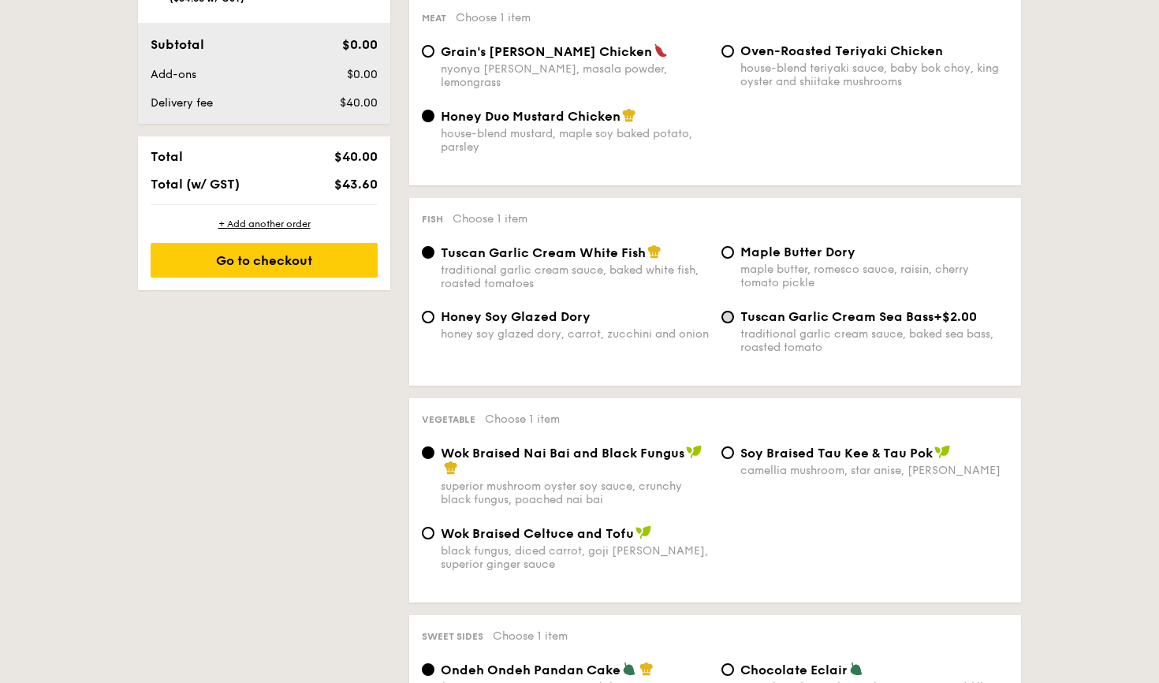
click at [729, 315] on input "Tuscan Garlic Cream Sea Bass +$2.00 traditional garlic cream sauce, baked sea b…" at bounding box center [728, 317] width 13 height 13
radio input "true"
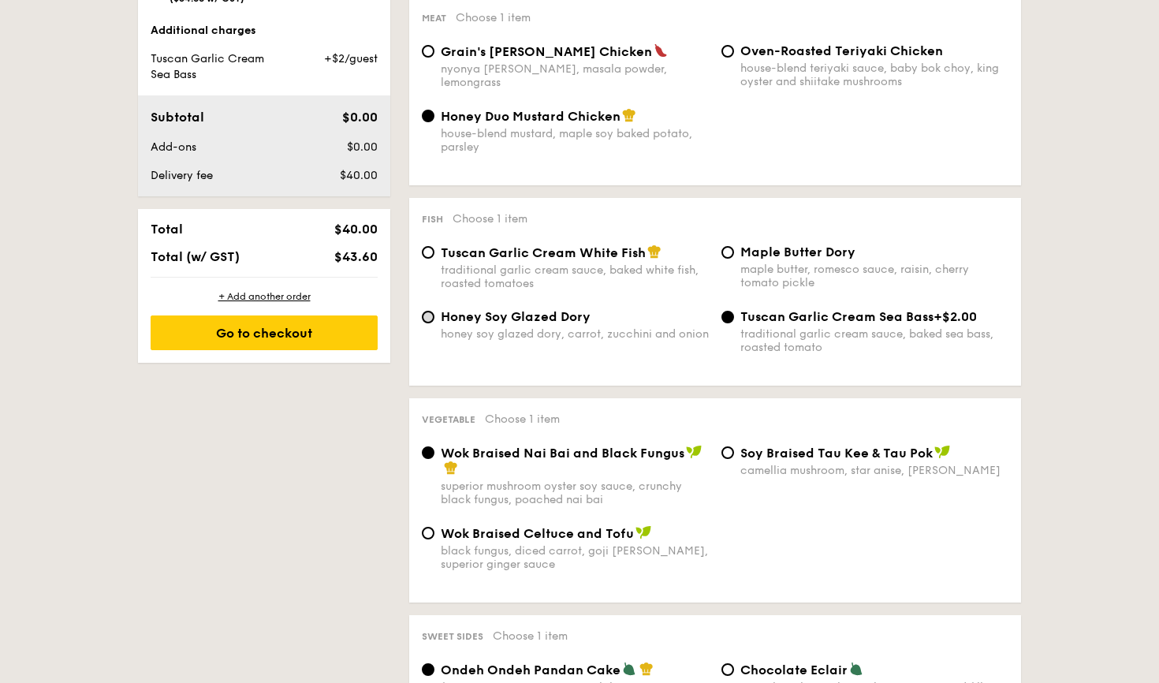
click at [427, 313] on input "Honey Soy Glazed Dory honey soy glazed dory, carrot, zucchini and onion" at bounding box center [428, 317] width 13 height 13
radio input "true"
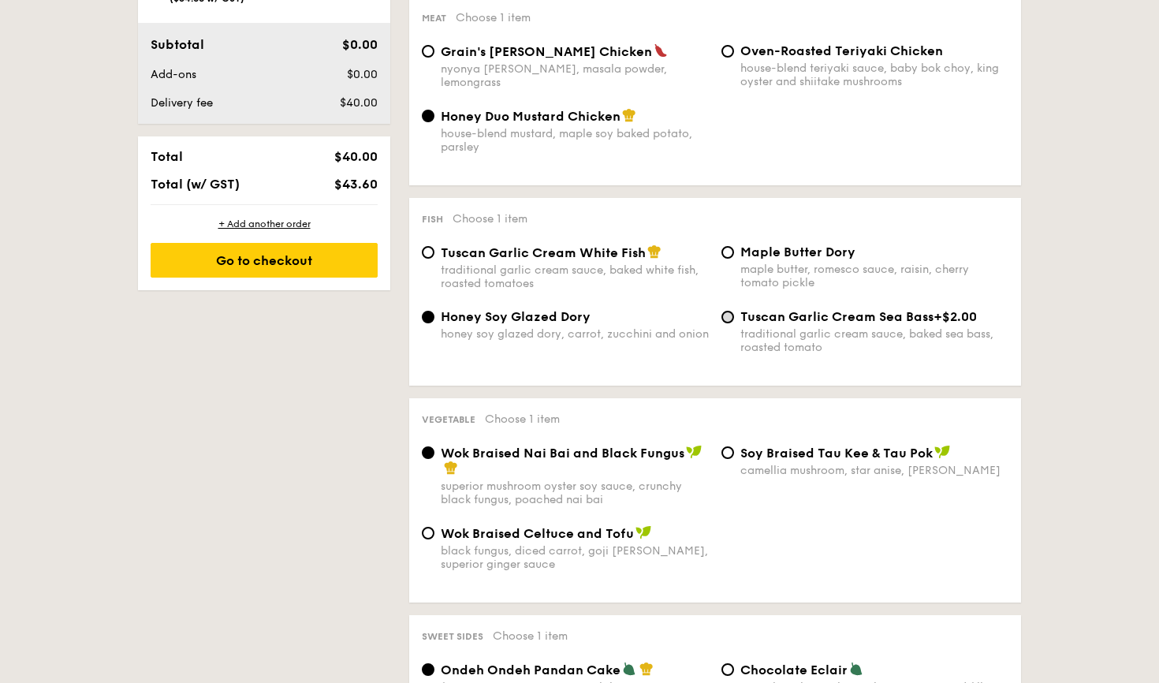
click at [726, 314] on input "Tuscan Garlic Cream Sea Bass +$2.00 traditional garlic cream sauce, baked sea b…" at bounding box center [728, 317] width 13 height 13
radio input "true"
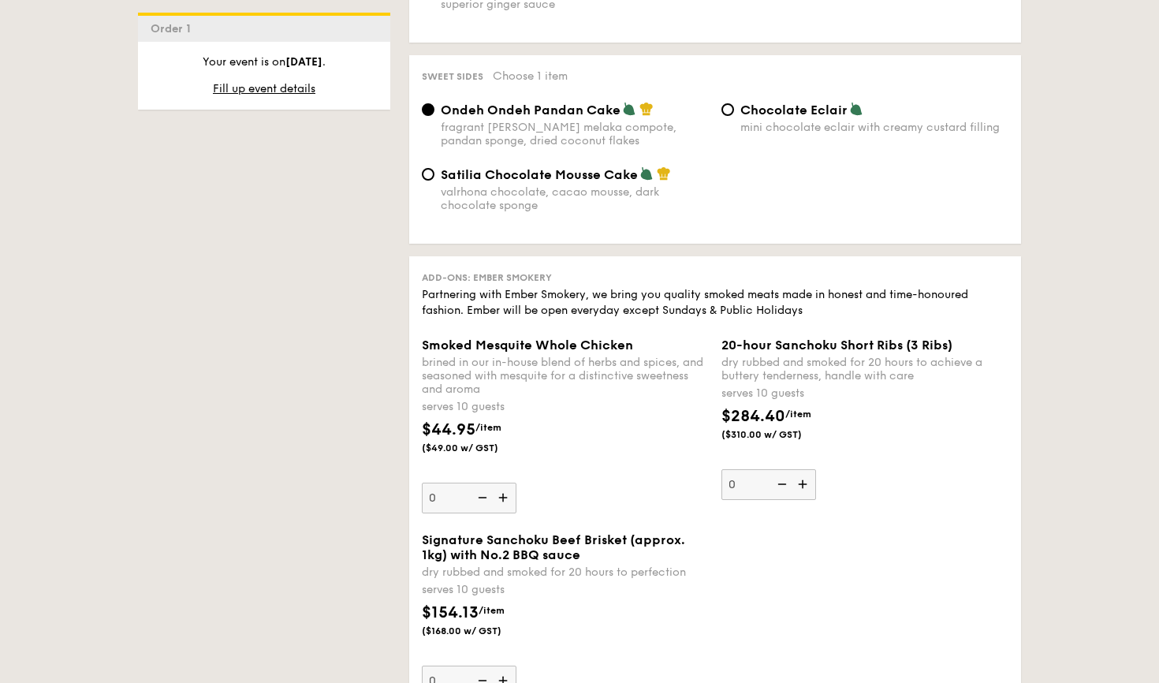
scroll to position [1444, 0]
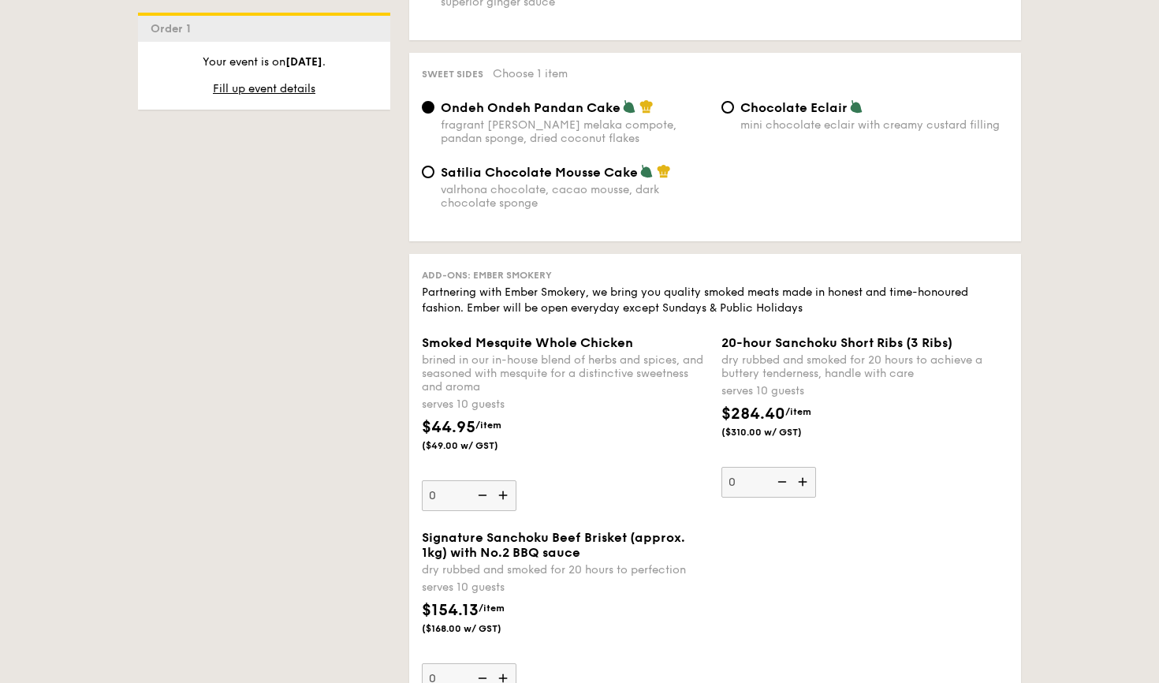
click at [800, 479] on img at bounding box center [805, 482] width 24 height 30
click at [800, 479] on input "0" at bounding box center [769, 482] width 95 height 31
click at [782, 480] on img at bounding box center [781, 482] width 24 height 30
click at [782, 480] on input "1" at bounding box center [769, 482] width 95 height 31
type input "0"
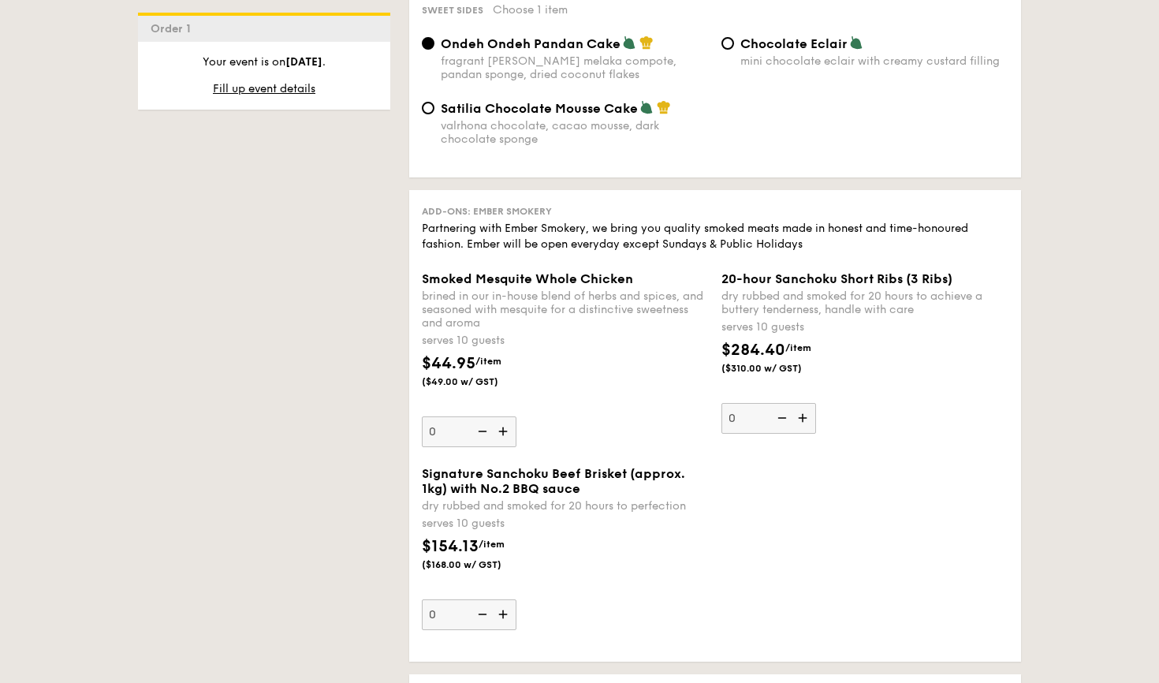
scroll to position [1509, 0]
click at [502, 612] on img at bounding box center [505, 613] width 24 height 30
click at [502, 612] on input "0" at bounding box center [469, 613] width 95 height 31
type input "1"
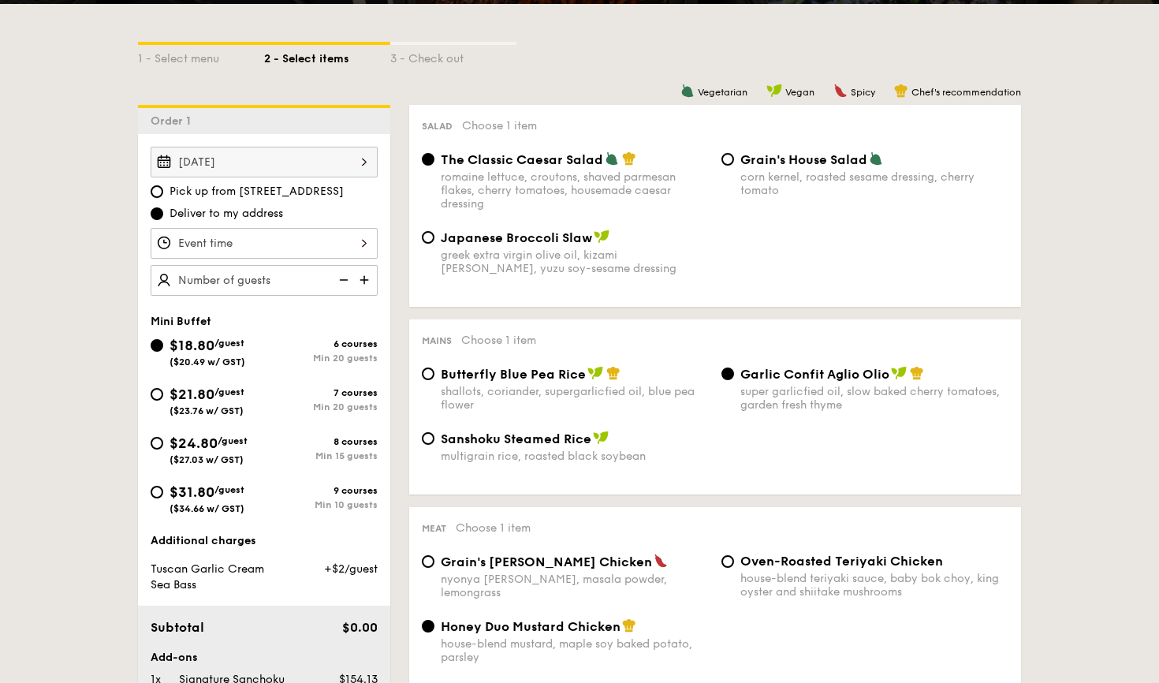
scroll to position [198, 0]
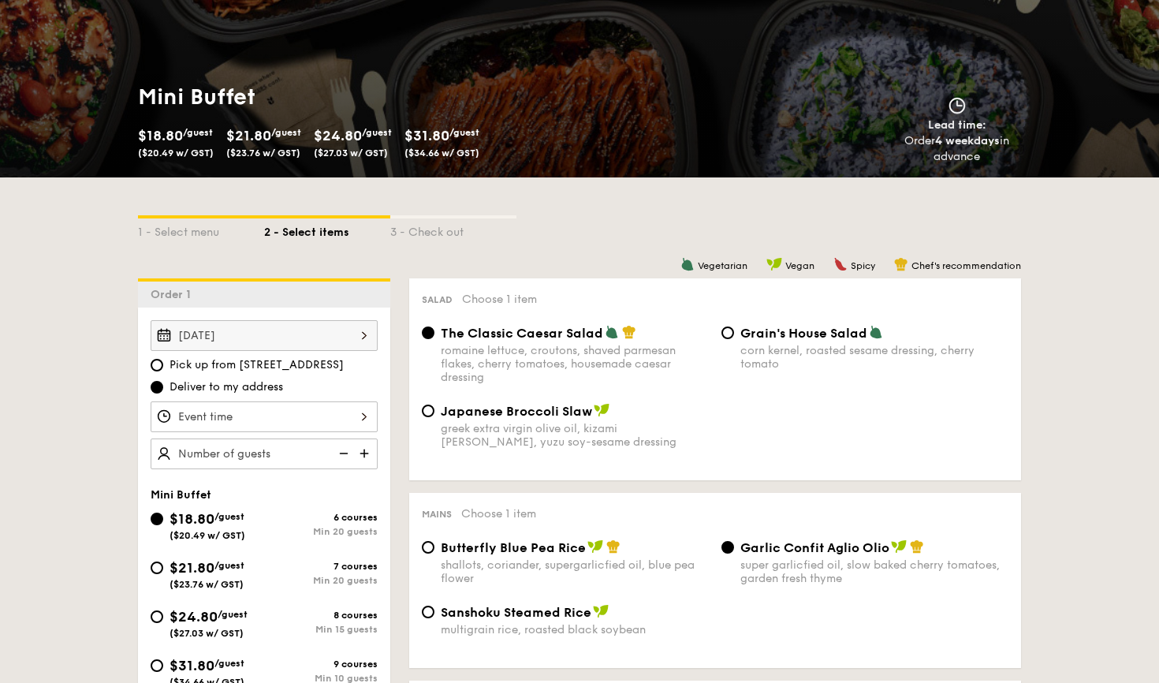
click at [360, 417] on div at bounding box center [264, 416] width 227 height 31
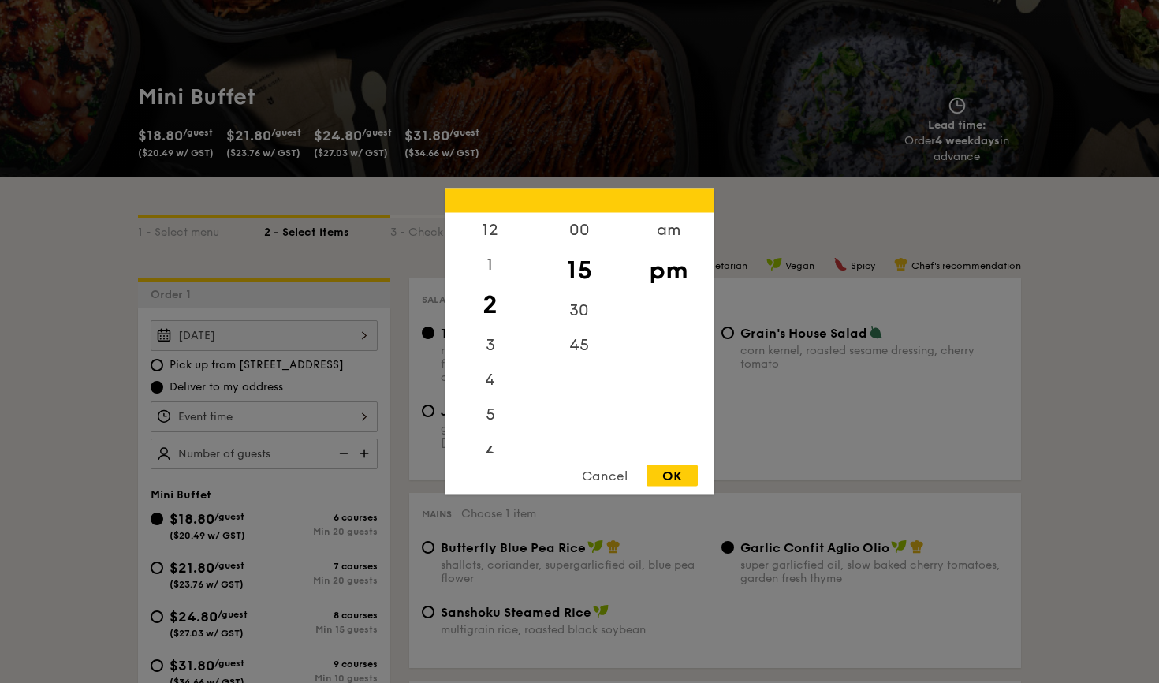
click at [487, 445] on div "6" at bounding box center [490, 455] width 89 height 46
click at [582, 236] on div "00" at bounding box center [579, 236] width 89 height 46
click at [681, 468] on div "OK" at bounding box center [672, 475] width 51 height 21
type input "6:00PM"
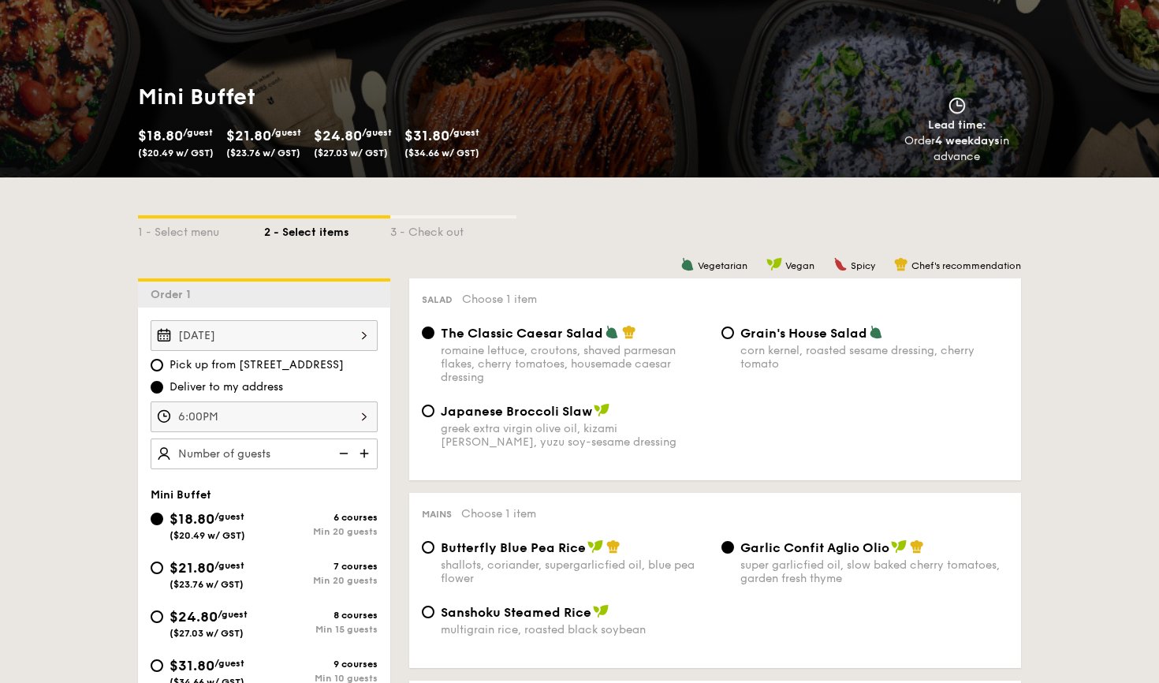
click at [366, 454] on img at bounding box center [366, 453] width 24 height 30
type input "20 guests"
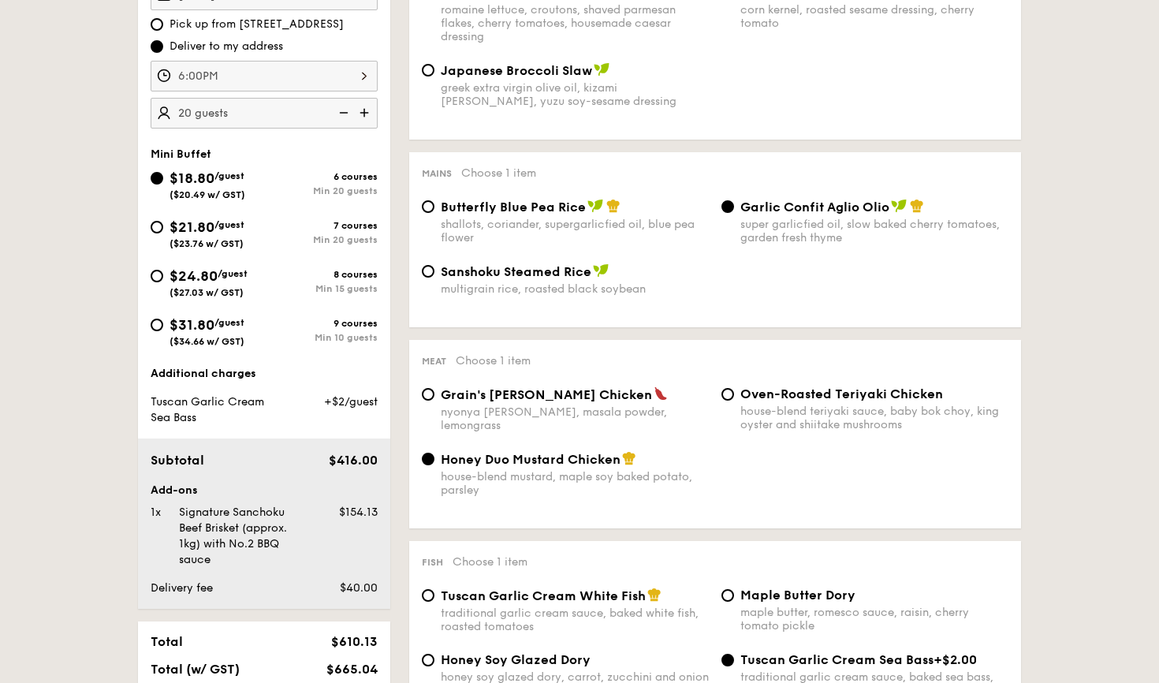
scroll to position [594, 0]
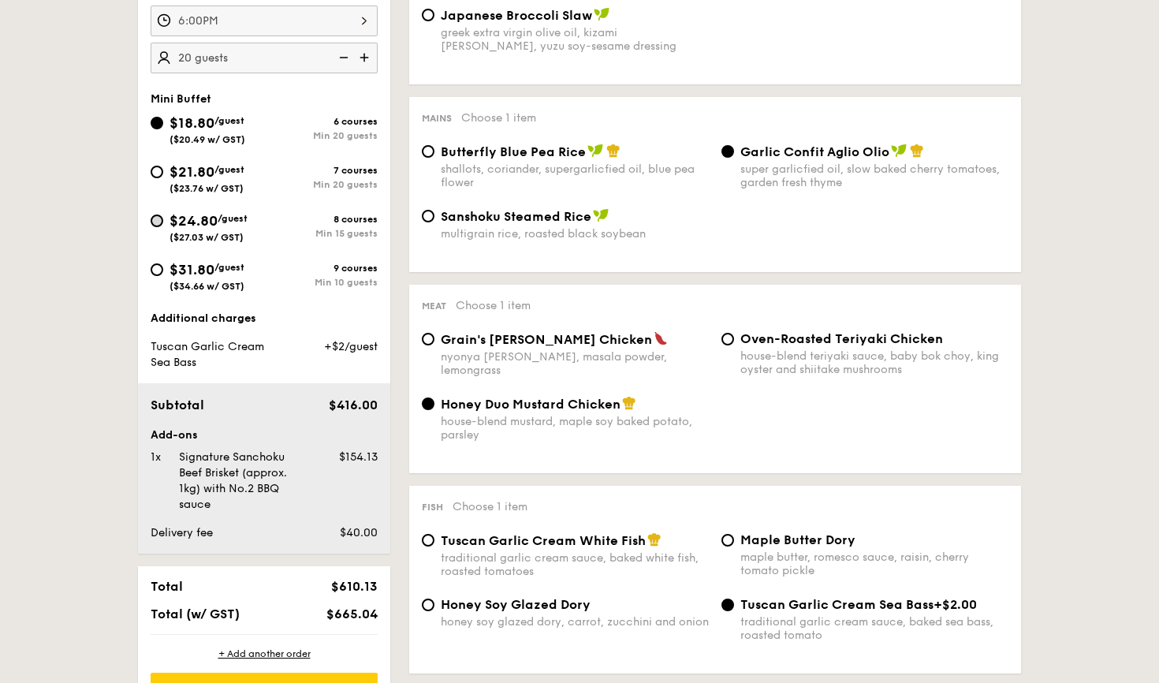
click at [159, 219] on input "$24.80 /guest ($27.03 w/ GST) 8 courses Min 15 guests" at bounding box center [157, 220] width 13 height 13
radio input "true"
radio input "false"
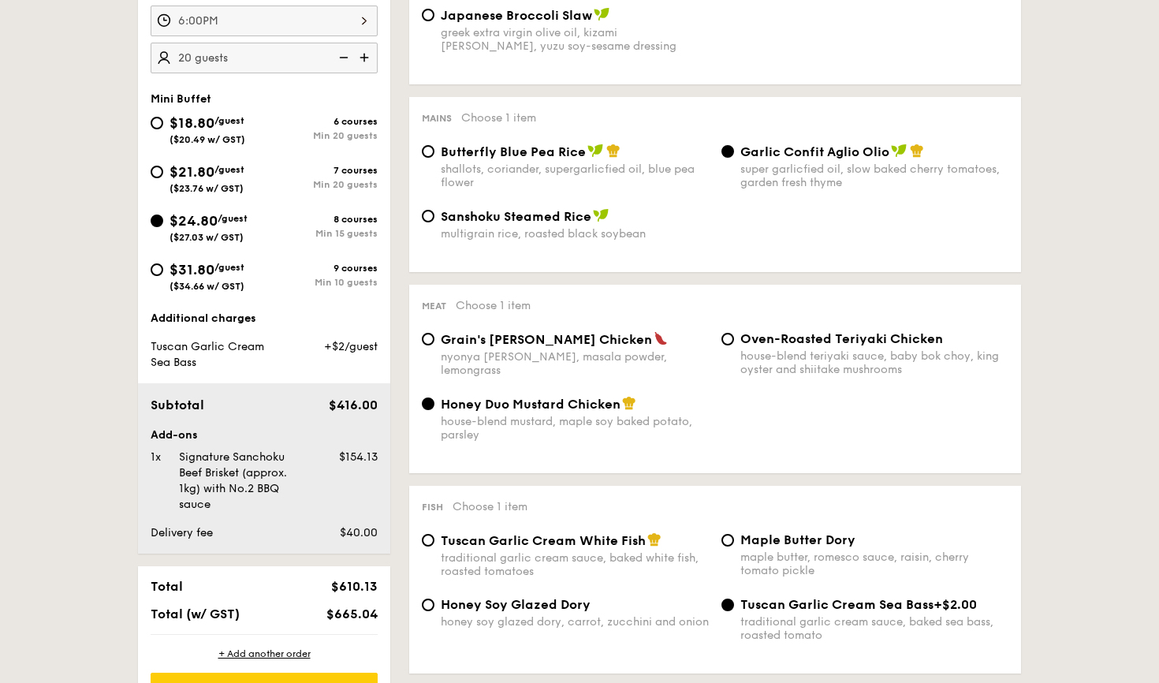
radio input "false"
radio input "true"
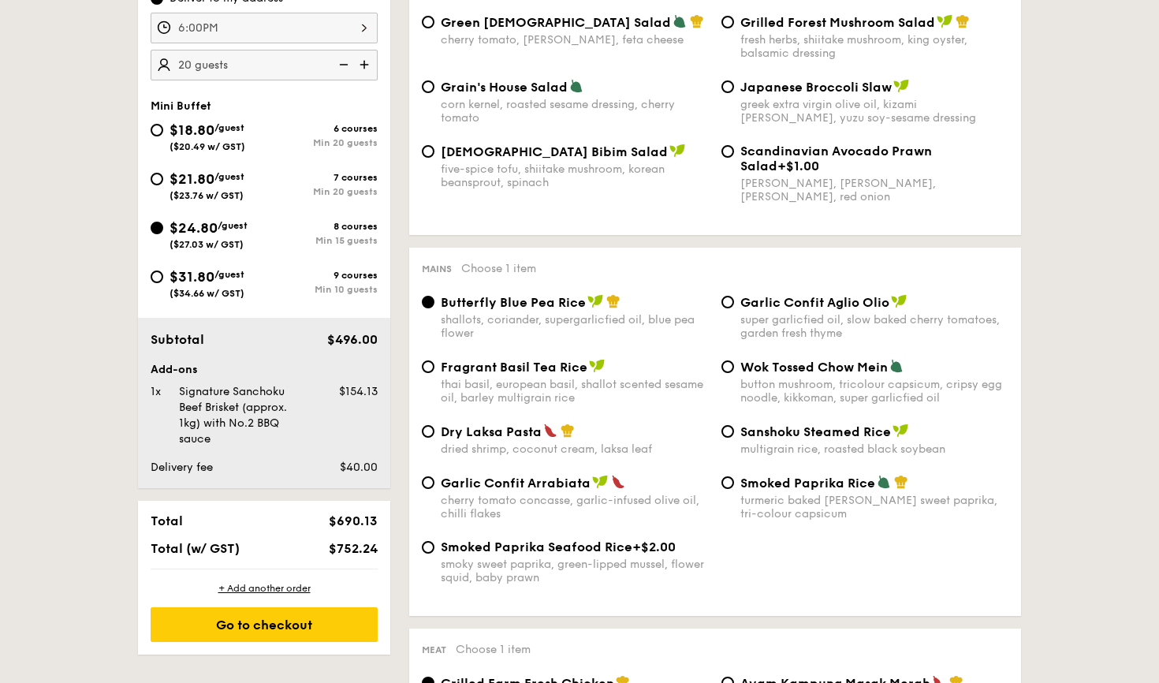
scroll to position [575, 0]
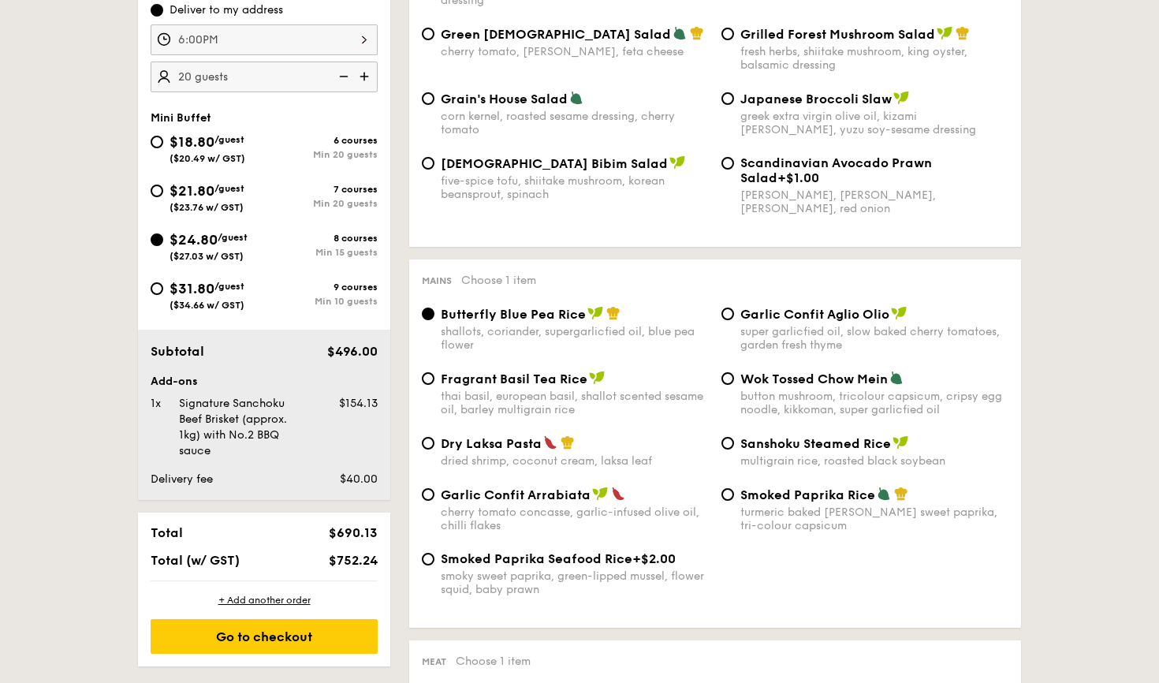
click at [345, 76] on img at bounding box center [342, 77] width 24 height 30
type input "15 guests"
click at [345, 76] on img at bounding box center [342, 77] width 24 height 30
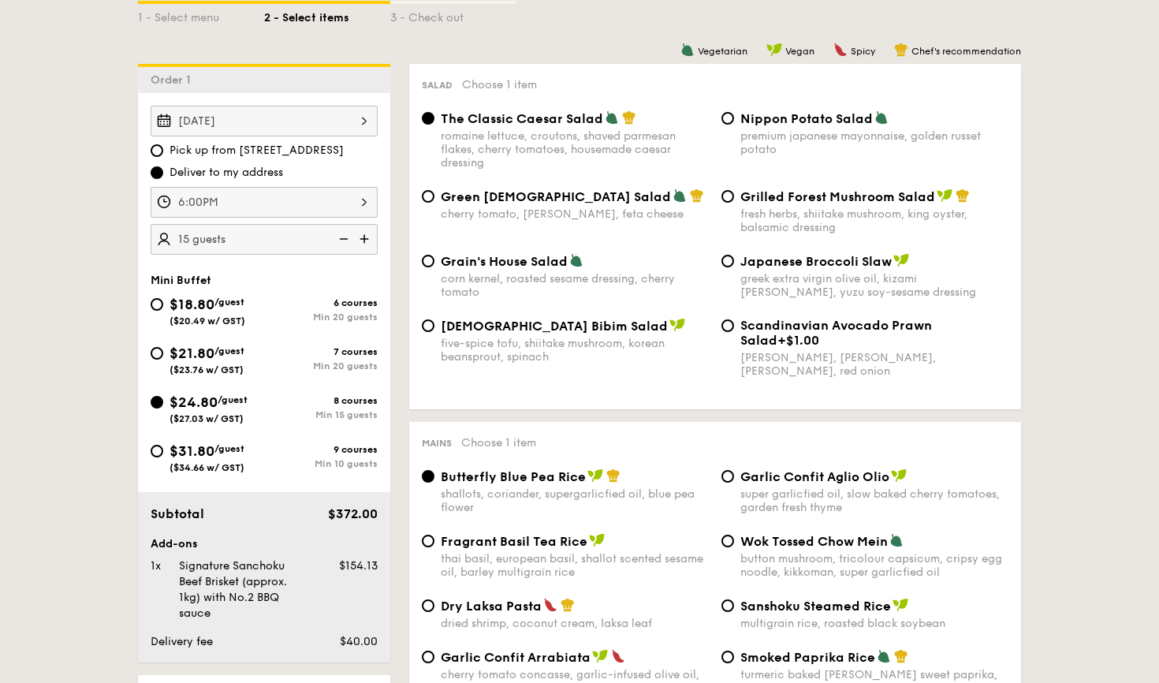
scroll to position [410, 0]
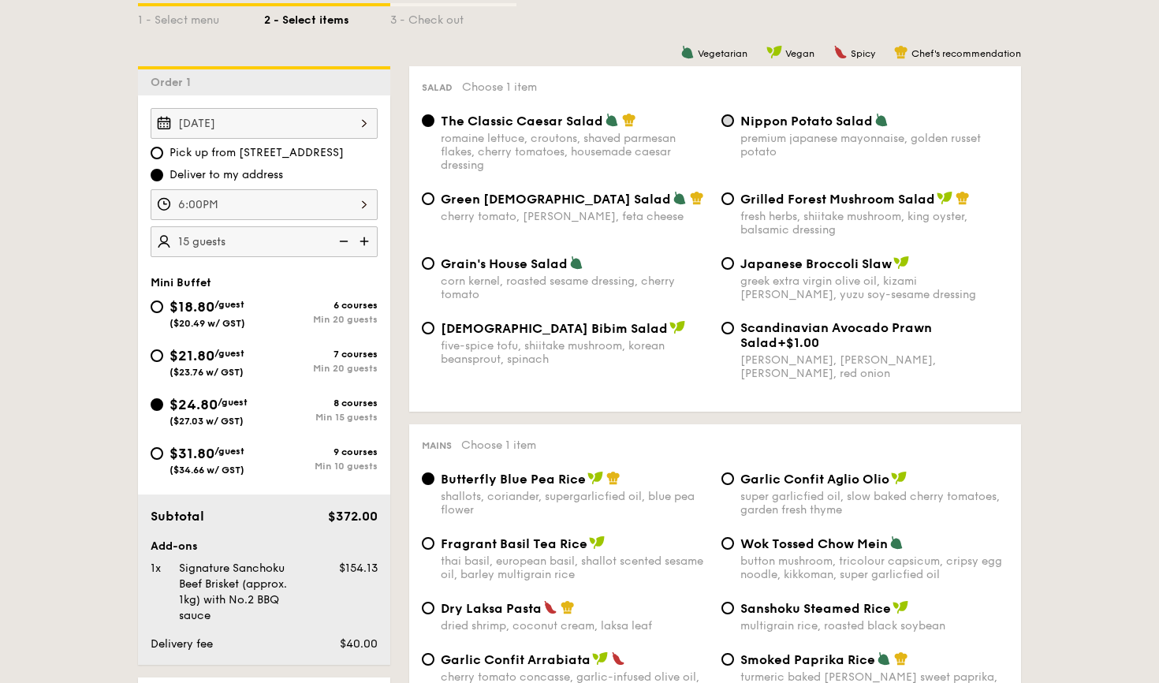
click at [730, 120] on input "Nippon Potato Salad premium japanese mayonnaise, golden russet potato" at bounding box center [728, 120] width 13 height 13
radio input "true"
click at [727, 196] on input "Grilled Forest Mushroom Salad fresh herbs, shiitake mushroom, king oyster, bals…" at bounding box center [728, 198] width 13 height 13
radio input "true"
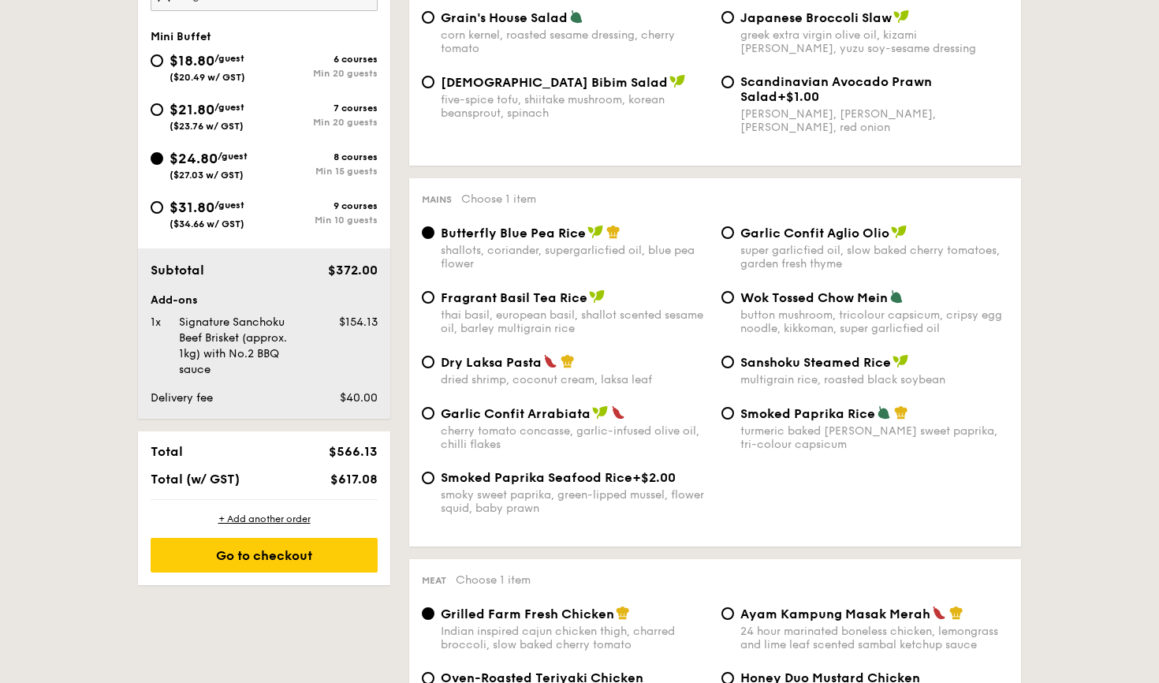
scroll to position [657, 0]
click at [725, 233] on input "Garlic Confit Aglio Olio super garlicfied oil, slow baked cherry tomatoes, gard…" at bounding box center [728, 232] width 13 height 13
radio input "true"
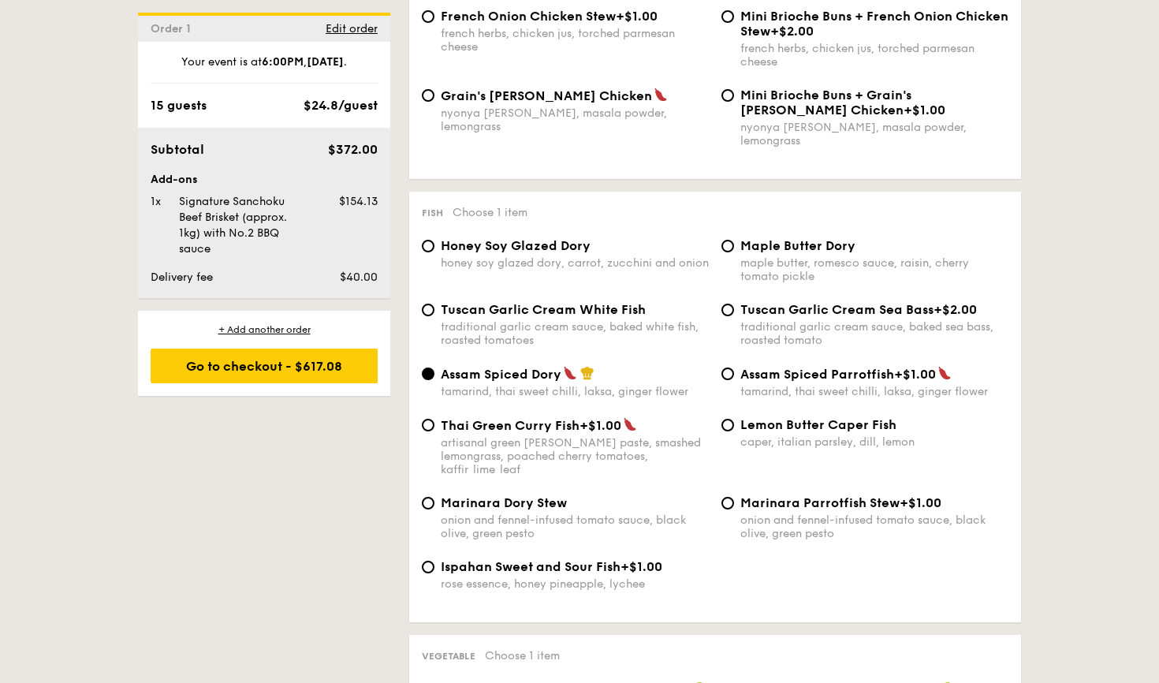
scroll to position [1446, 0]
click at [428, 304] on input "Tuscan Garlic Cream White Fish traditional garlic cream sauce, baked white fish…" at bounding box center [428, 310] width 13 height 13
radio input "true"
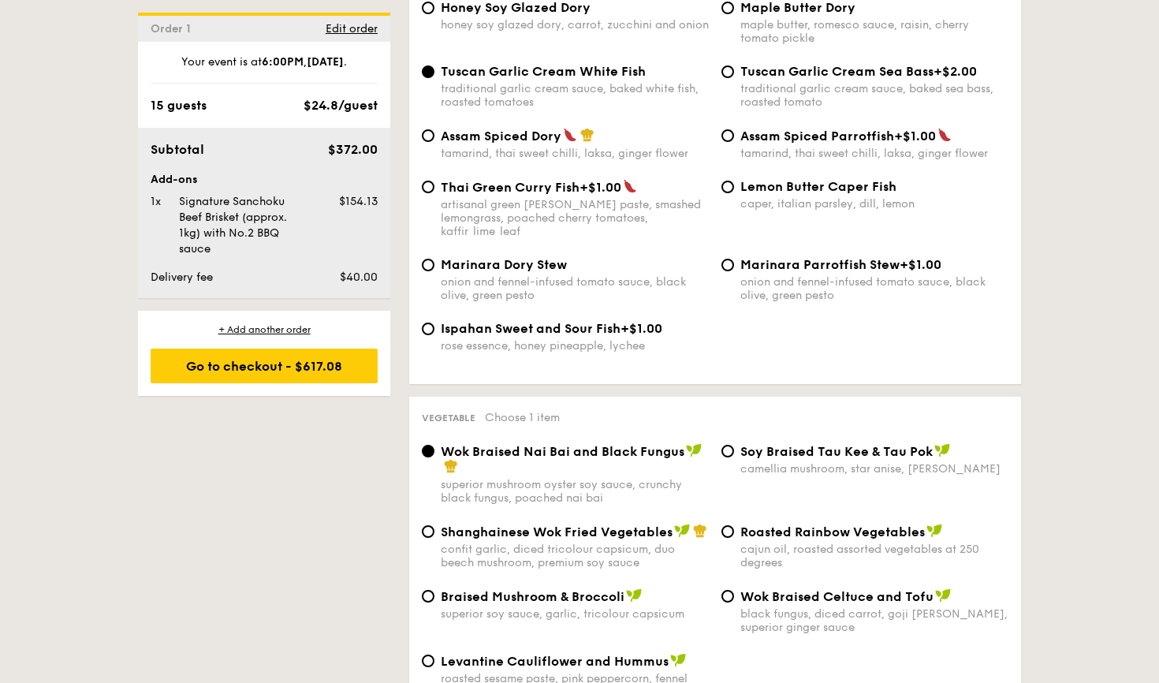
scroll to position [1686, 0]
click at [727, 524] on input "Roasted Rainbow Vegetables cajun oil, roasted assorted vegetables at 250 degrees" at bounding box center [728, 530] width 13 height 13
radio input "true"
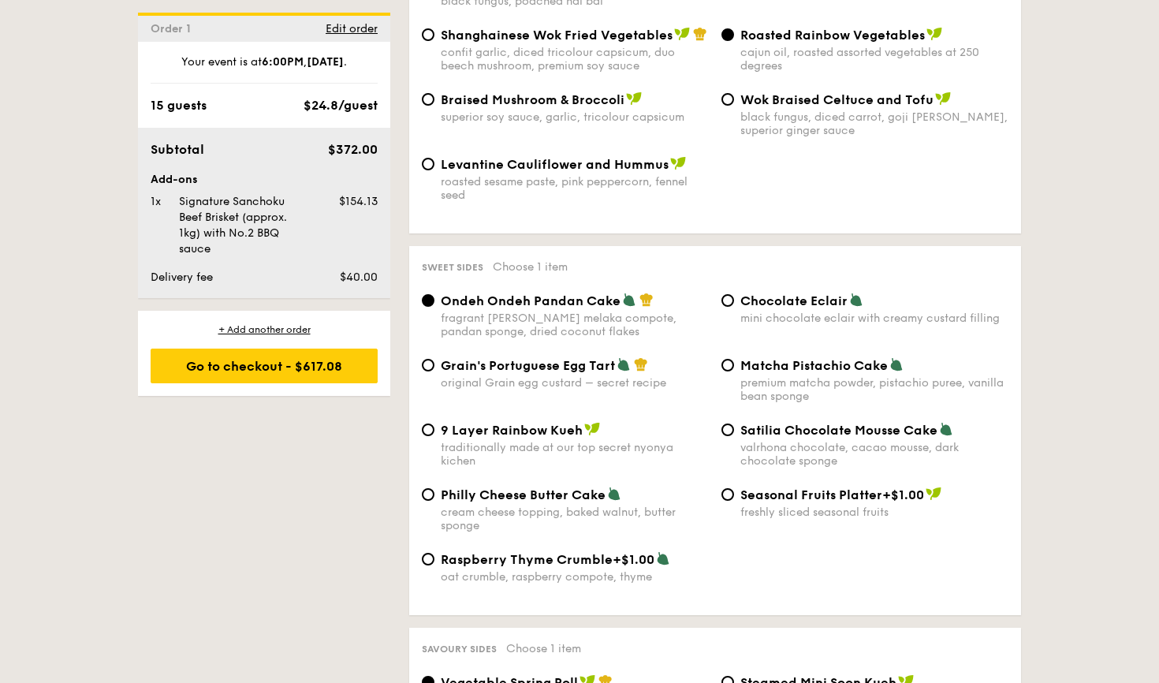
scroll to position [2184, 0]
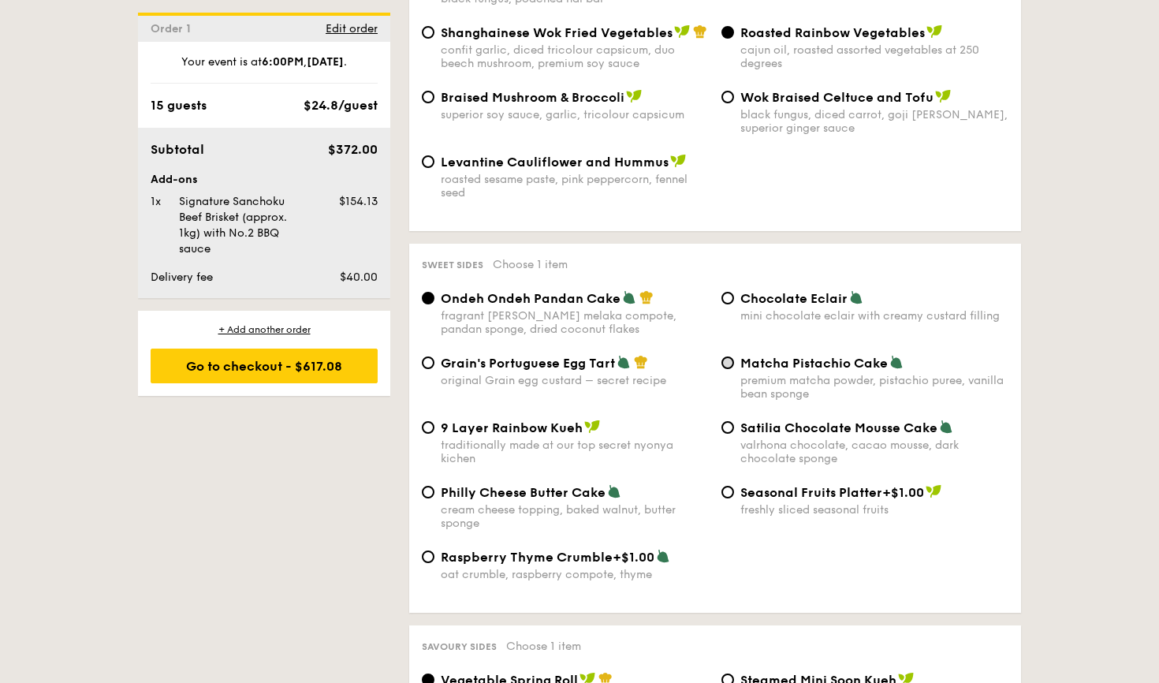
click at [727, 356] on input "Matcha Pistachio Cake premium matcha powder, pistachio puree, vanilla bean spon…" at bounding box center [728, 362] width 13 height 13
radio input "true"
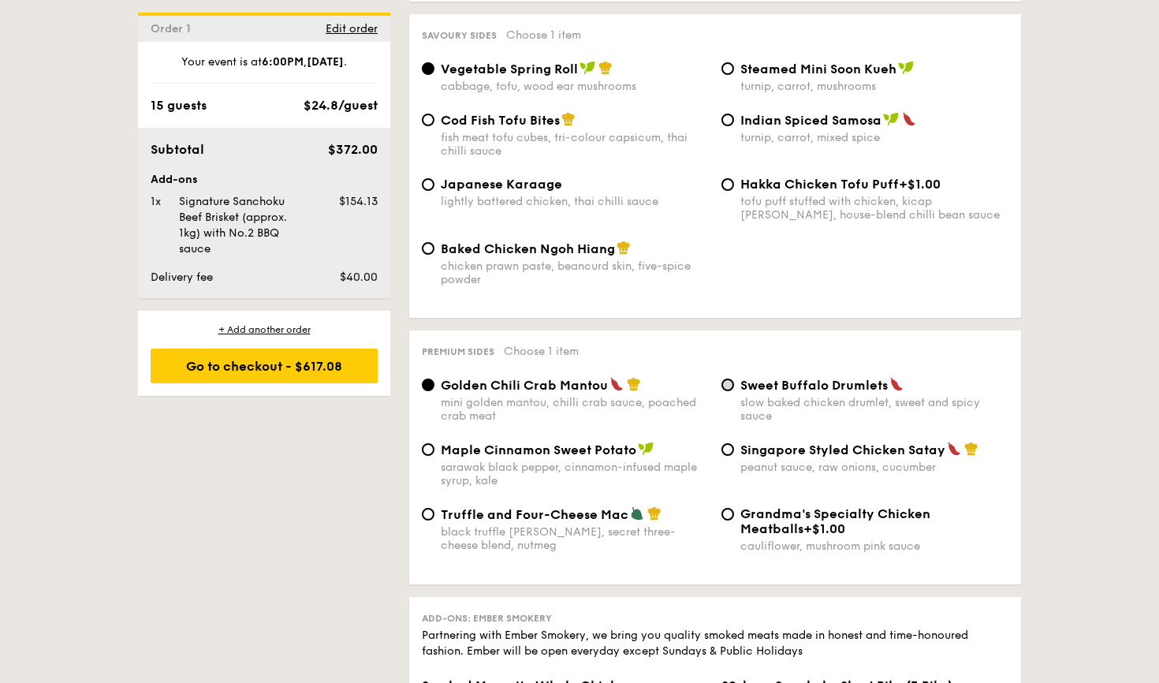
scroll to position [2796, 0]
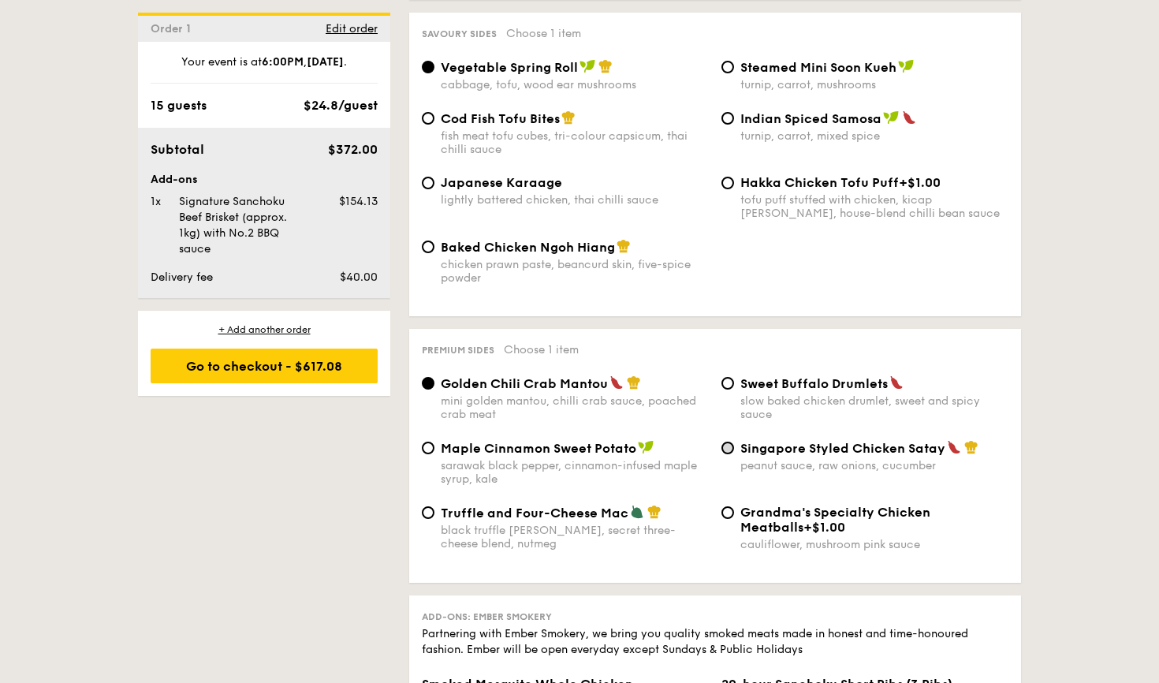
click at [726, 442] on input "Singapore Styled Chicken Satay peanut sauce, raw onions, cucumber" at bounding box center [728, 448] width 13 height 13
radio input "true"
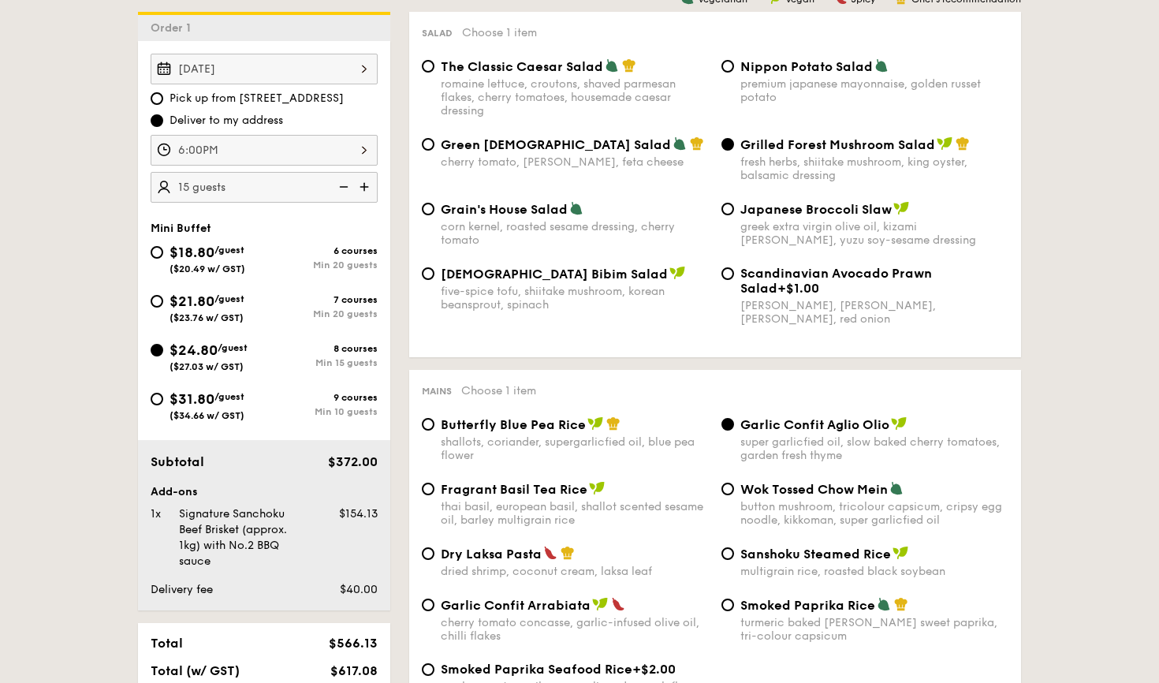
scroll to position [475, 0]
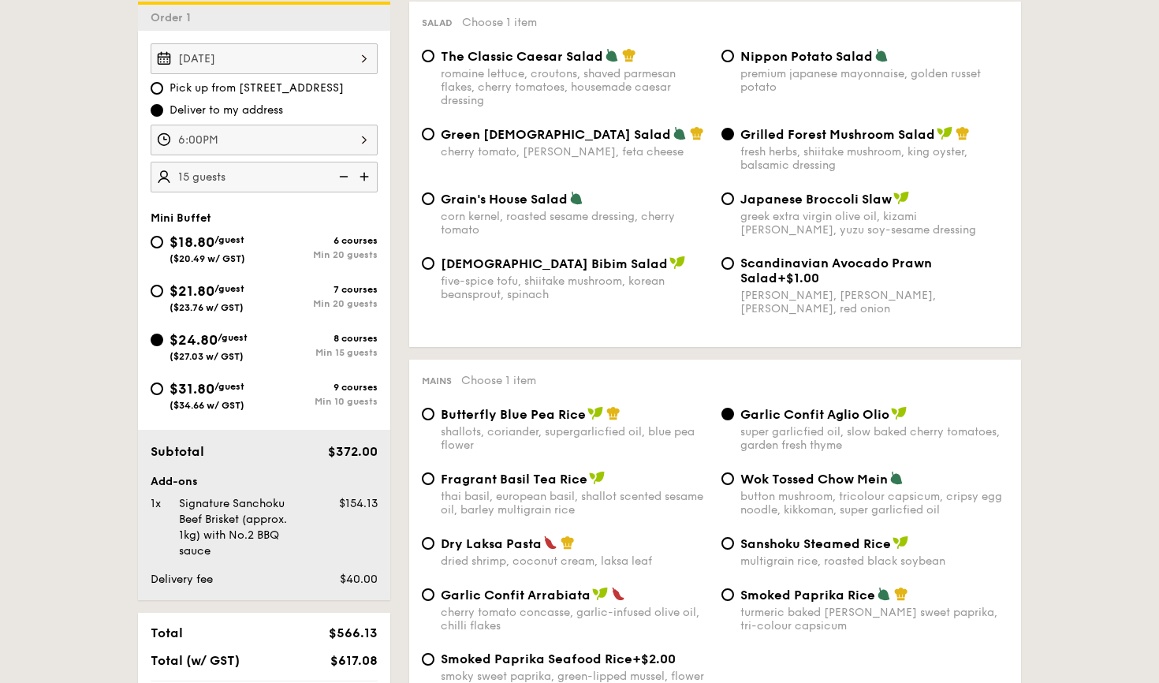
click at [897, 332] on div "Korean Bibim Salad five-spice tofu, shiitake mushroom, korean beansprout, spina…" at bounding box center [715, 295] width 599 height 79
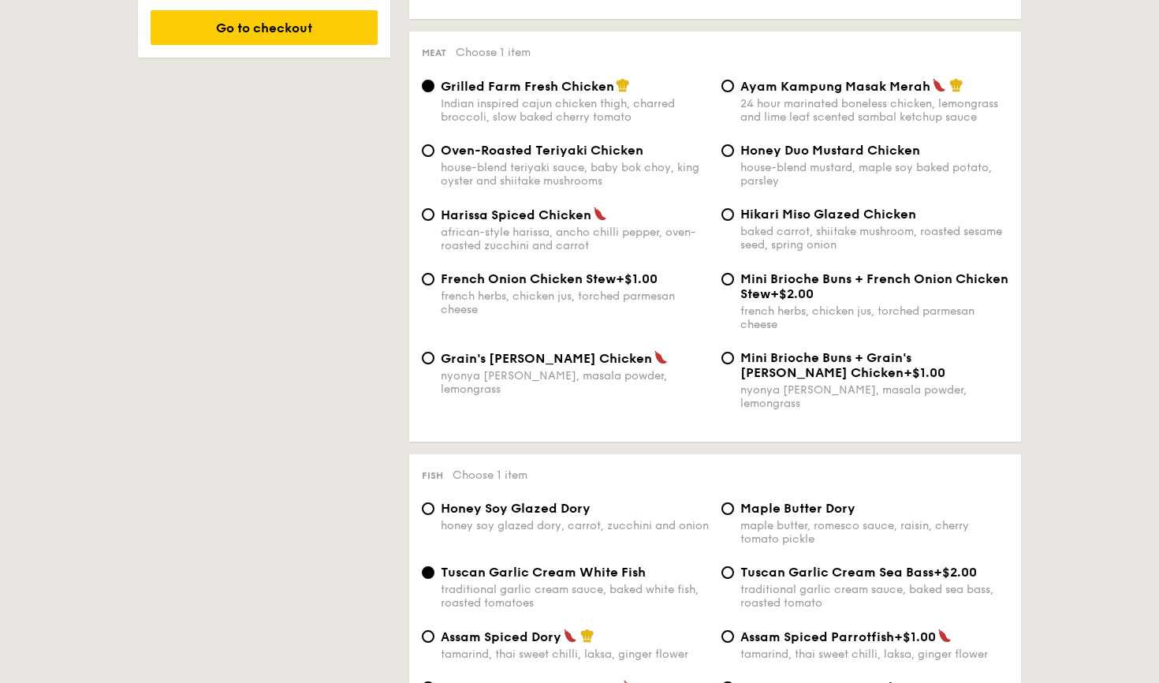
scroll to position [1178, 0]
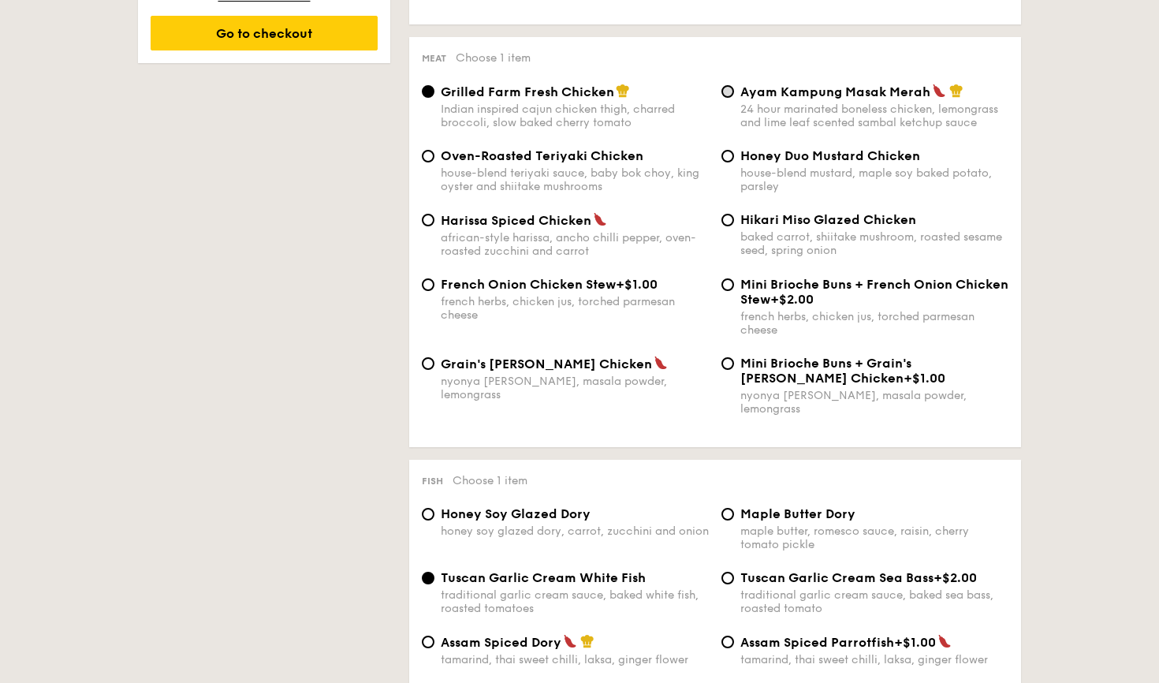
click at [728, 91] on input "Ayam Kampung Masak Merah 24 hour marinated boneless chicken, lemongrass and lim…" at bounding box center [728, 91] width 13 height 13
radio input "true"
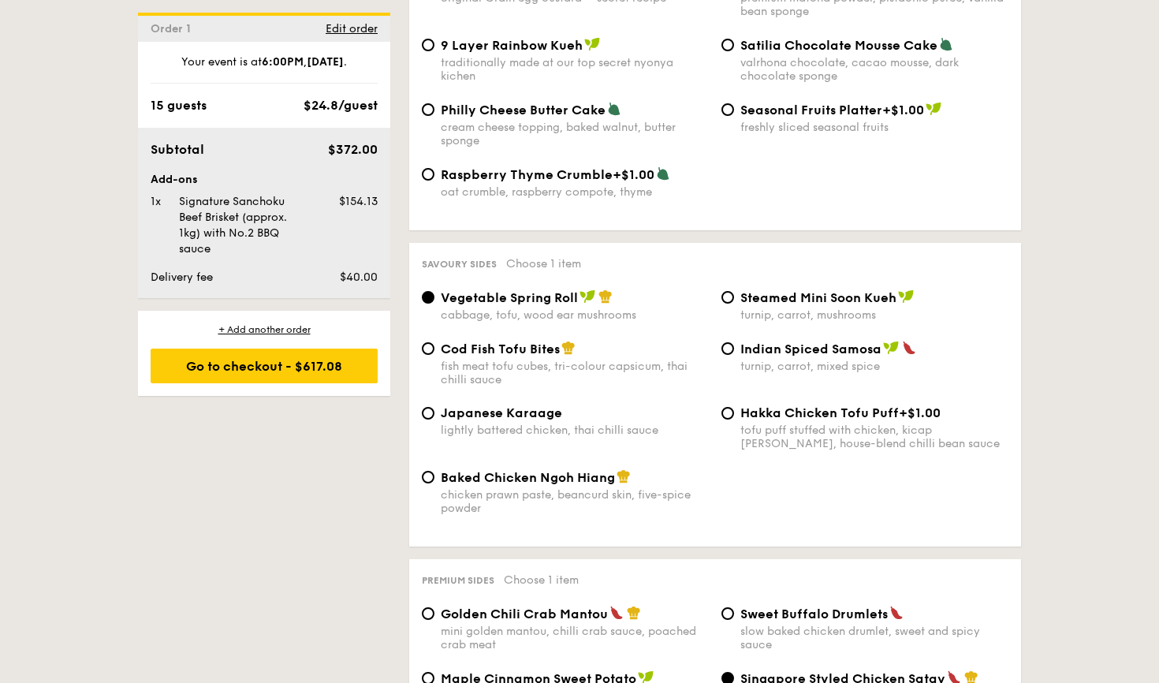
scroll to position [2569, 0]
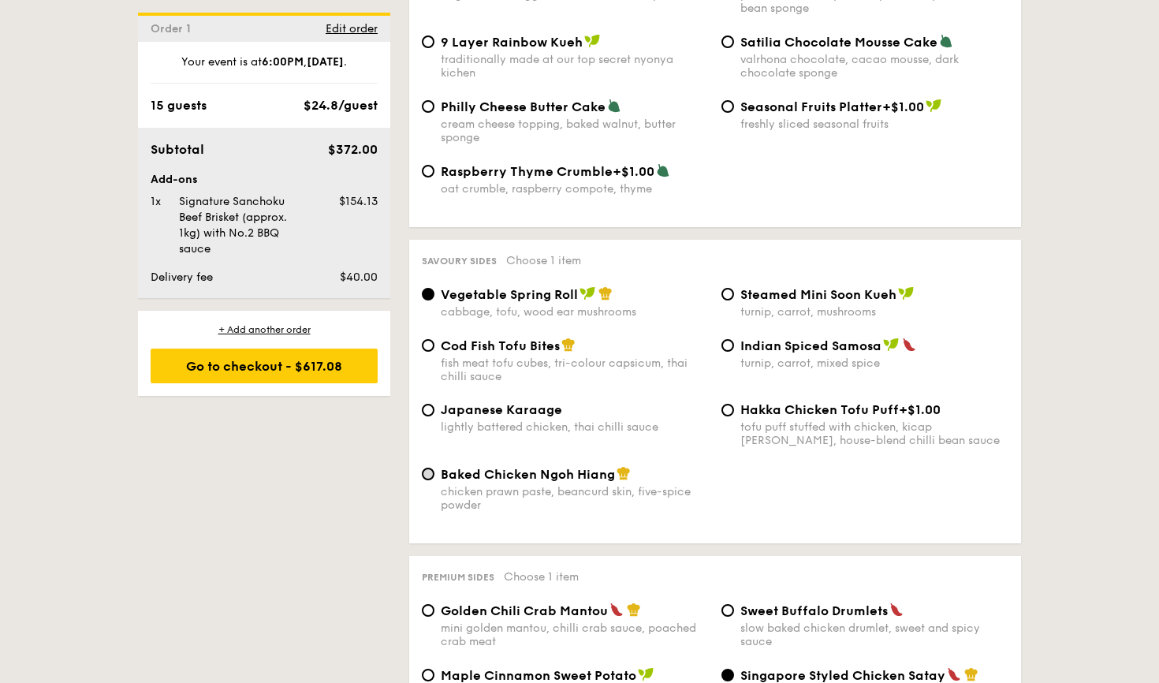
click at [431, 468] on input "Baked Chicken Ngoh Hiang chicken prawn paste, beancurd skin, five-spice powder" at bounding box center [428, 474] width 13 height 13
radio input "true"
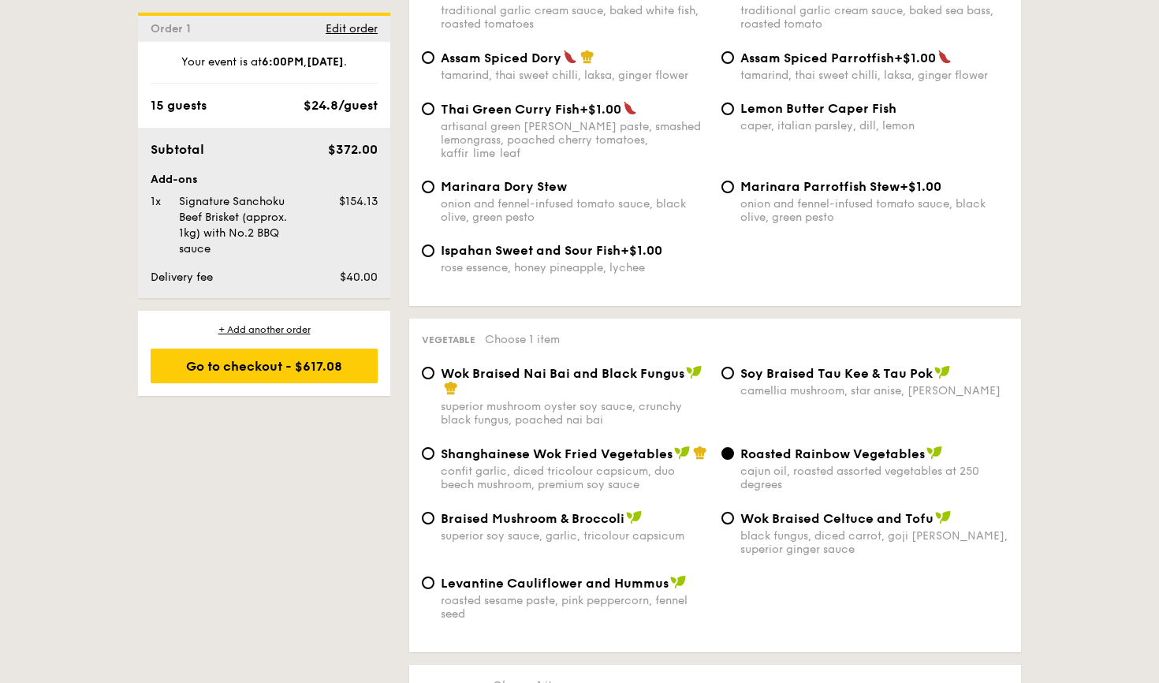
scroll to position [1778, 0]
